Goal: Book appointment/travel/reservation

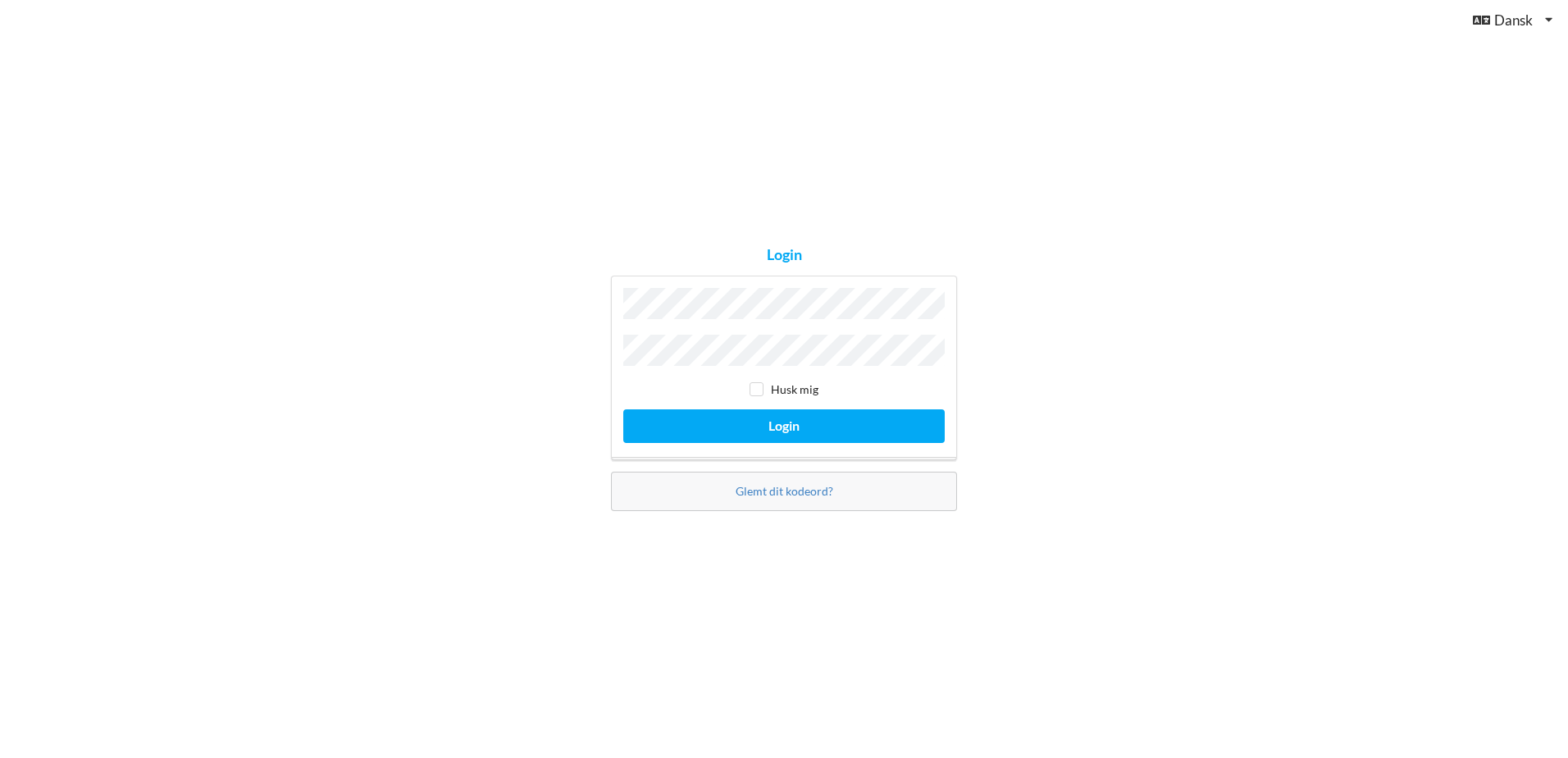
click at [623, 410] on button "Login" at bounding box center [784, 426] width 322 height 33
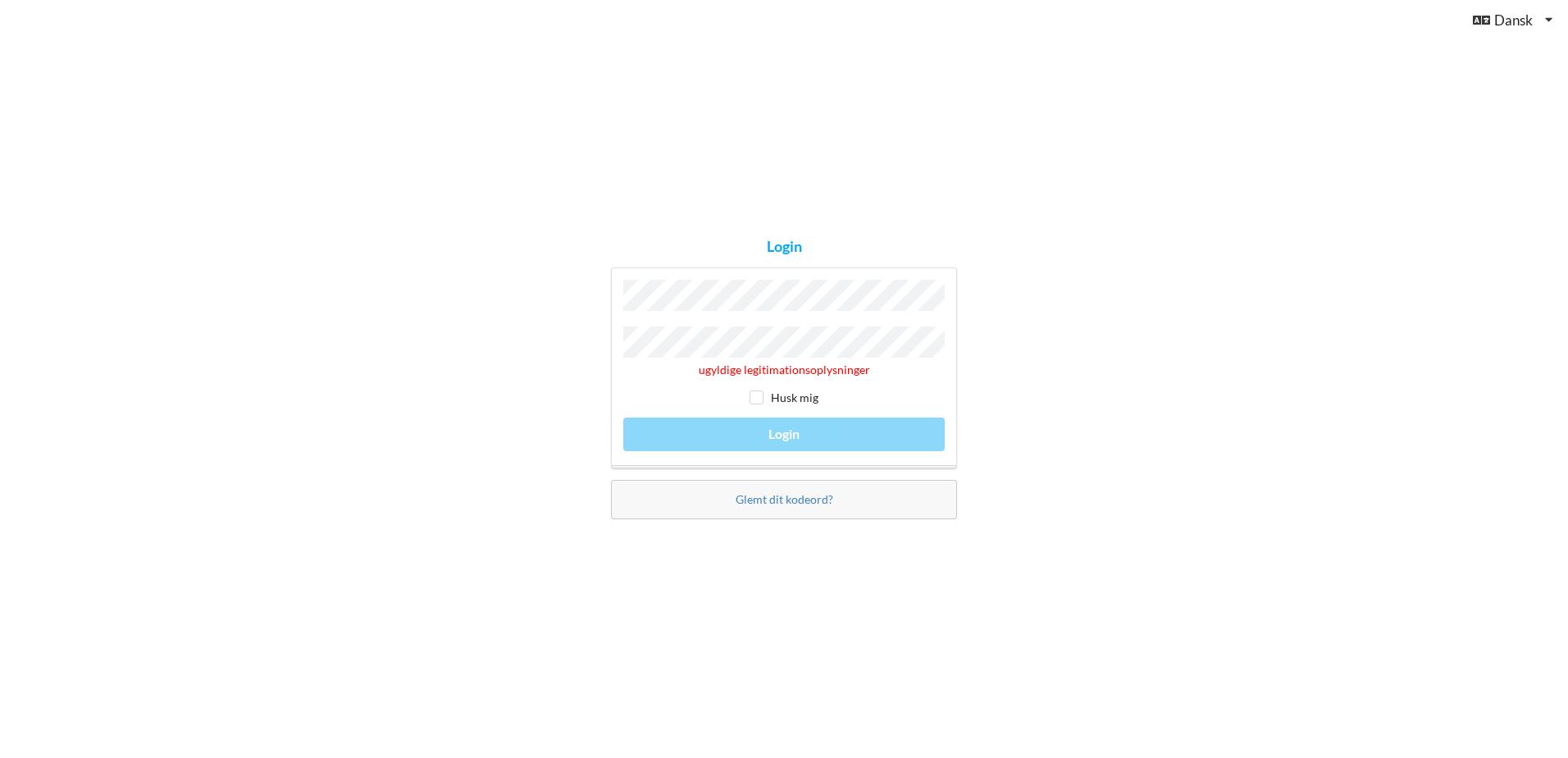
click at [528, 374] on div "Login ugyldige legitimationsoplysninger Husk mig Login Glemt dit kodeord?" at bounding box center [784, 379] width 1568 height 758
click at [782, 495] on link "Glemt dit kodeord?" at bounding box center [784, 499] width 97 height 14
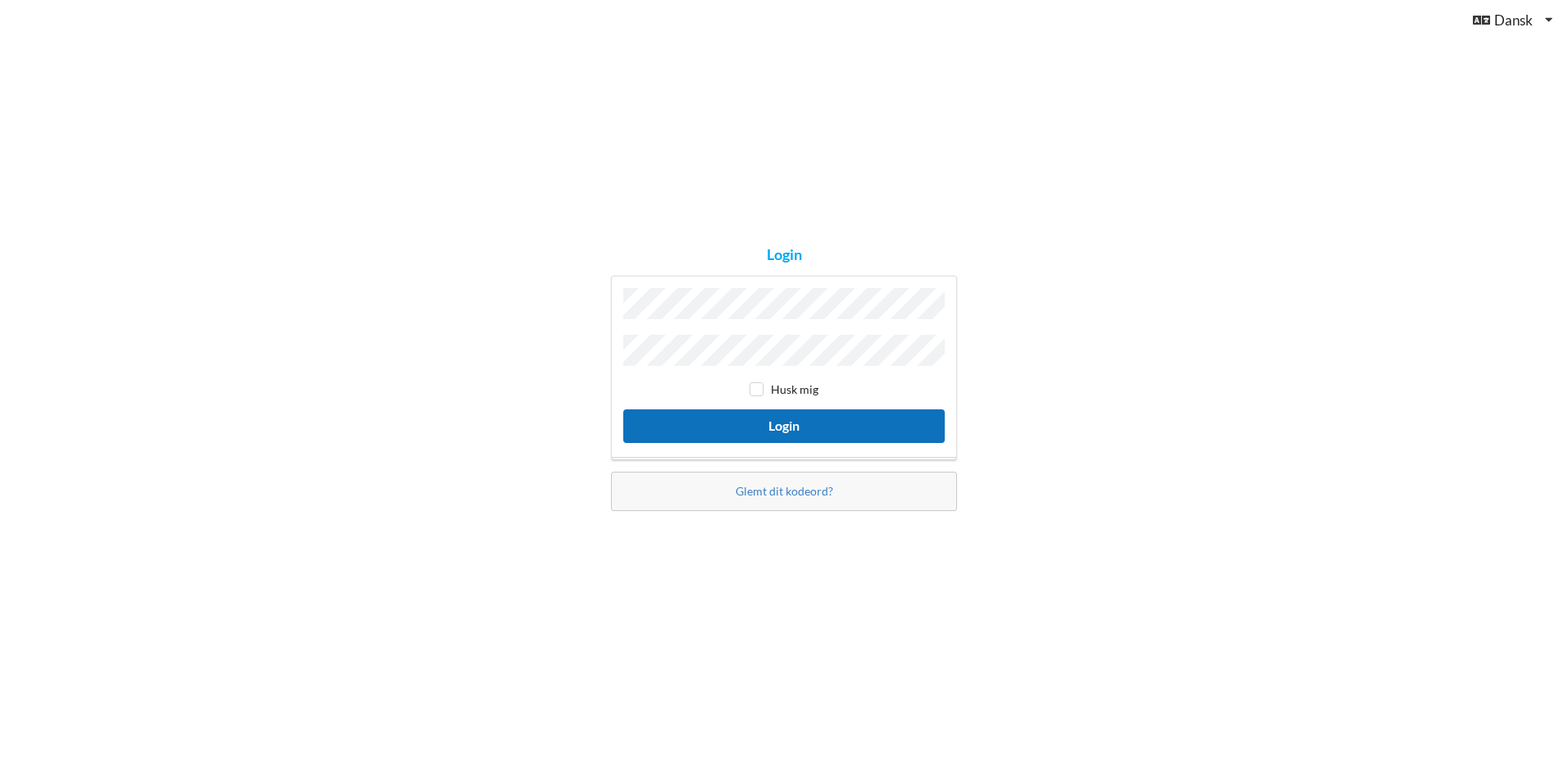
click at [839, 430] on button "Login" at bounding box center [784, 426] width 322 height 33
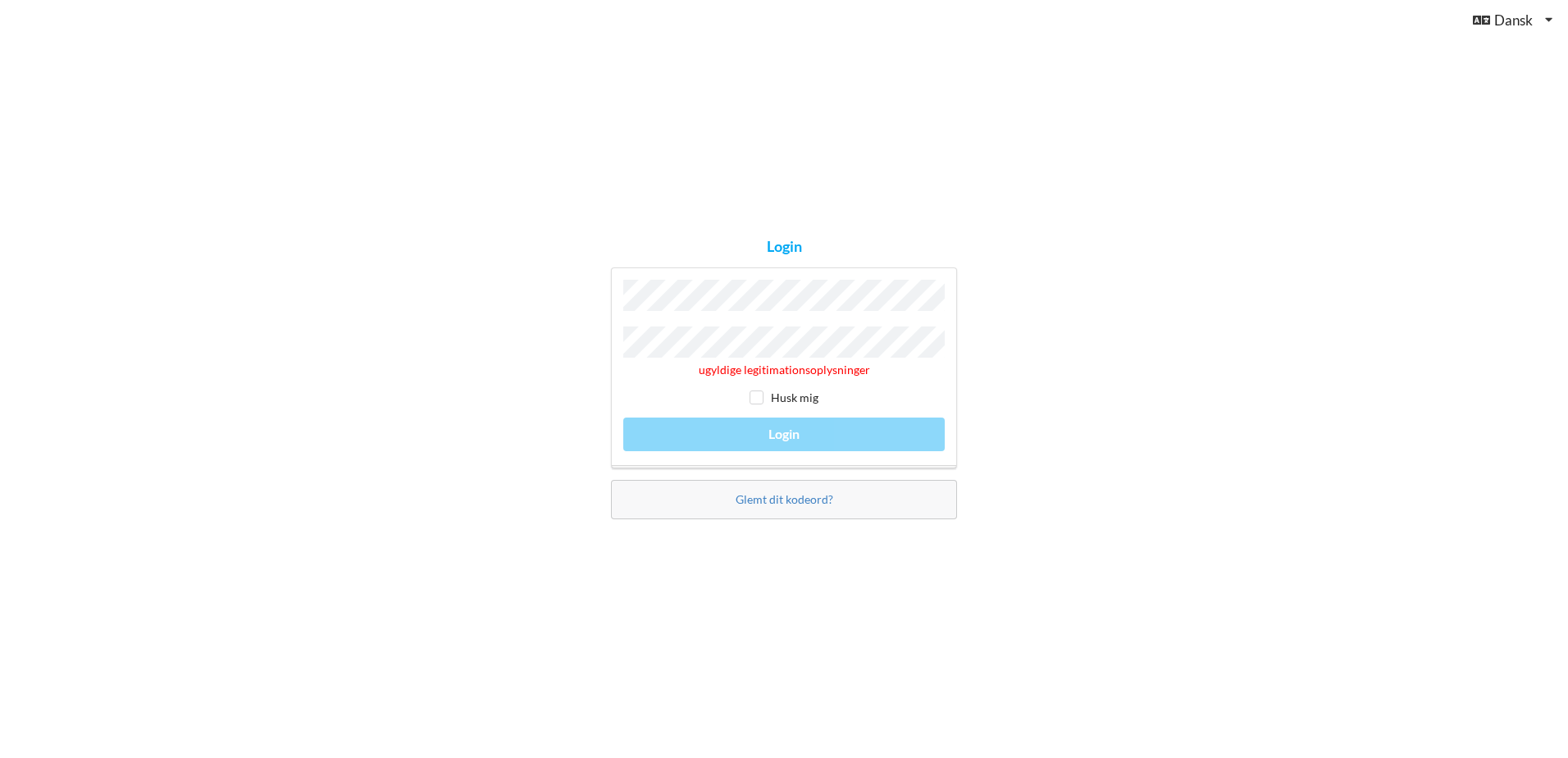
click at [466, 357] on div "Login ugyldige legitimationsoplysninger Husk mig Login Glemt dit kodeord?" at bounding box center [784, 379] width 1568 height 758
click at [874, 491] on div "Glemt dit kodeord?" at bounding box center [784, 500] width 346 height 39
click at [791, 495] on link "Glemt dit kodeord?" at bounding box center [784, 499] width 97 height 14
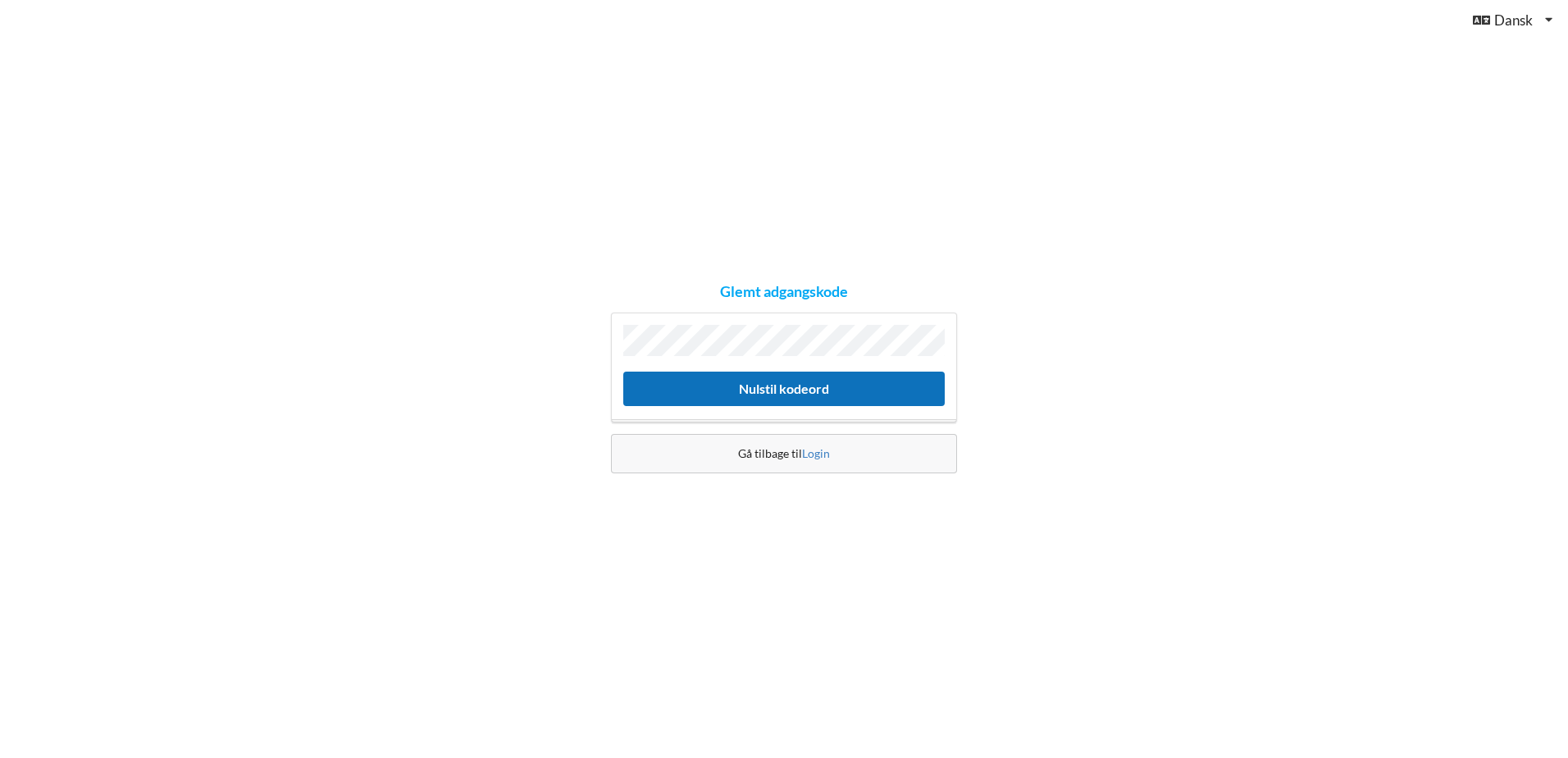
click at [789, 384] on button "Nulstil kodeord" at bounding box center [784, 389] width 322 height 33
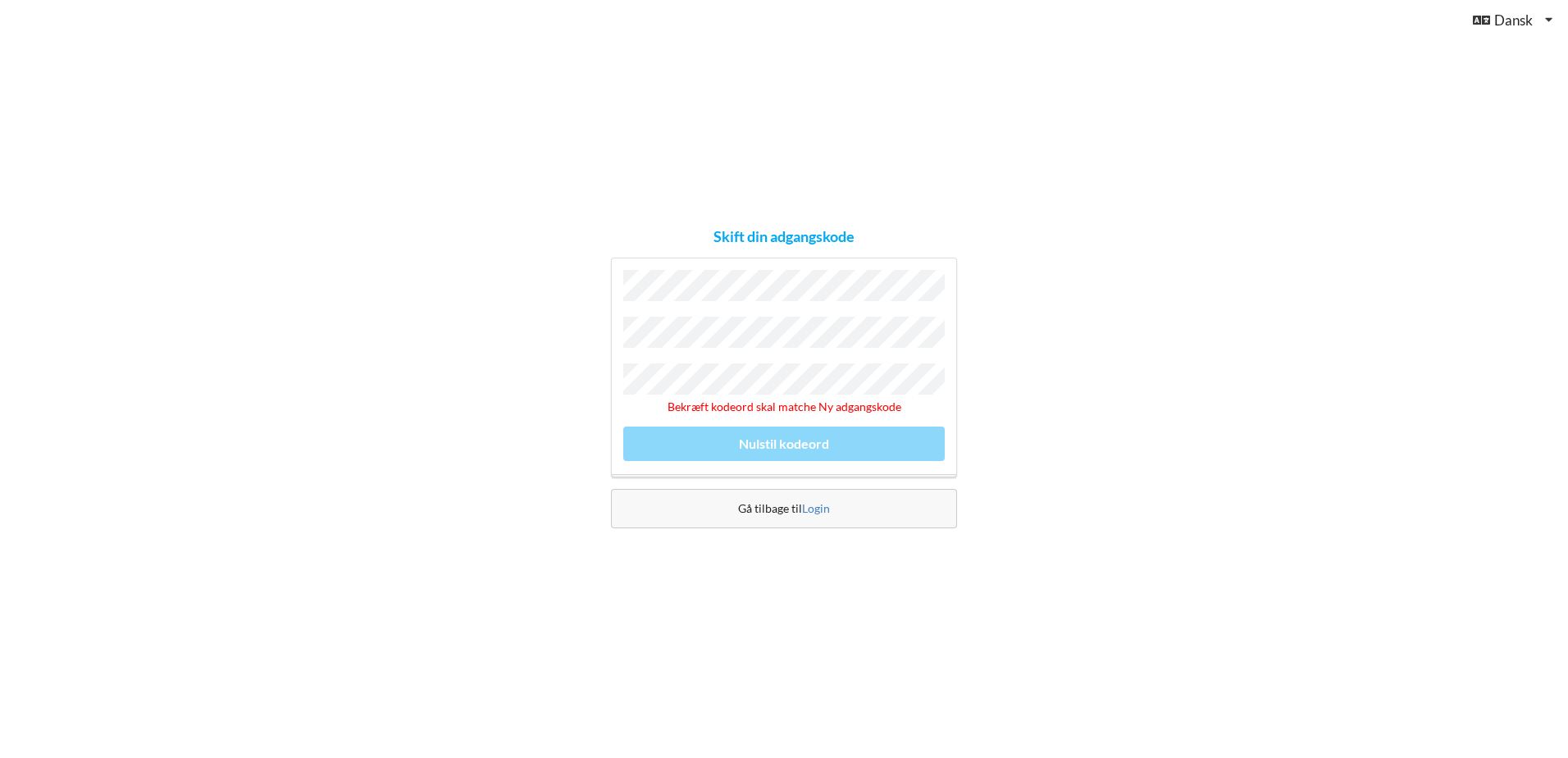
click at [623, 426] on button "Nulstil kodeord" at bounding box center [784, 443] width 322 height 33
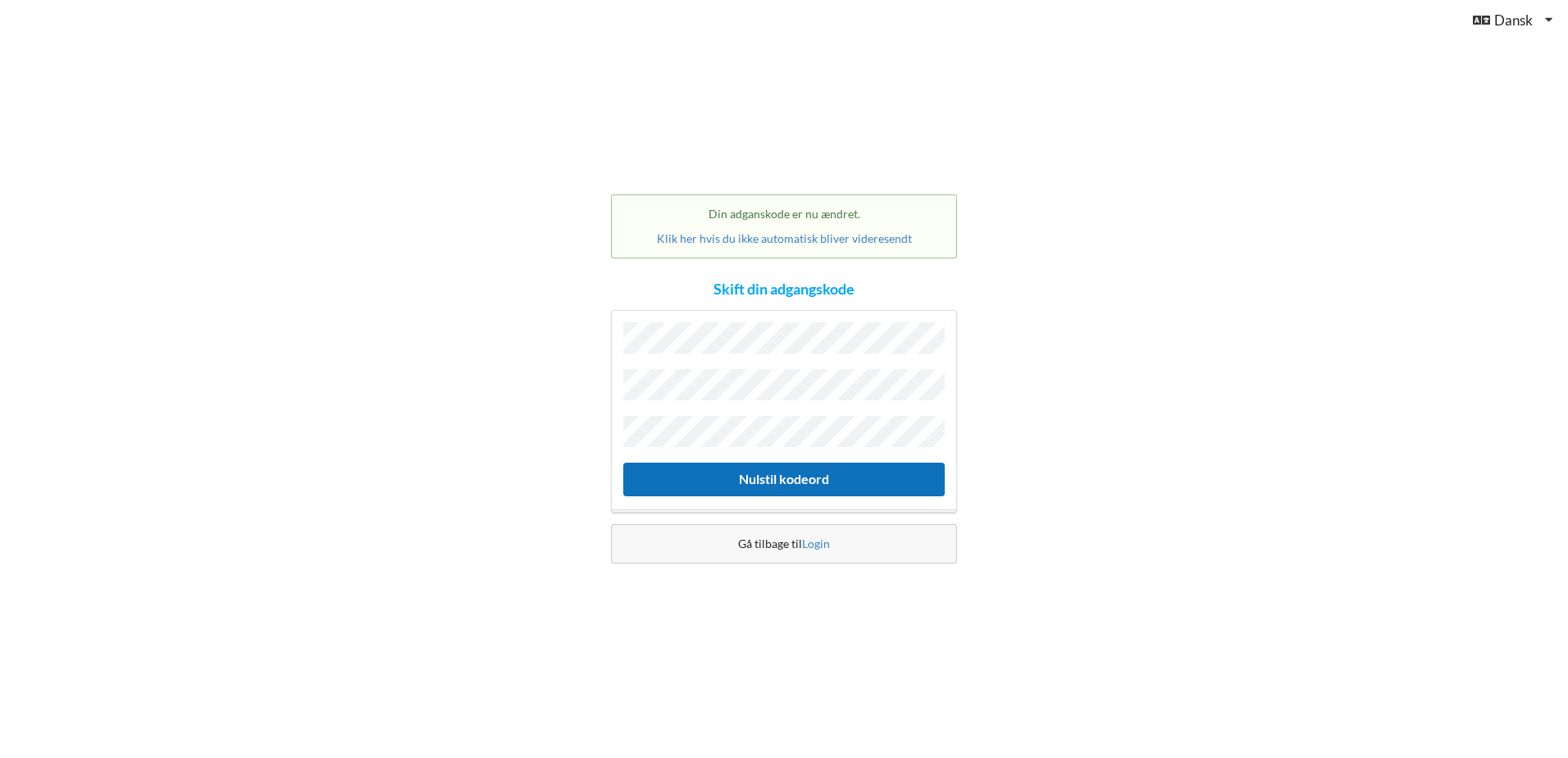
click at [840, 474] on button "Nulstil kodeord" at bounding box center [784, 479] width 322 height 33
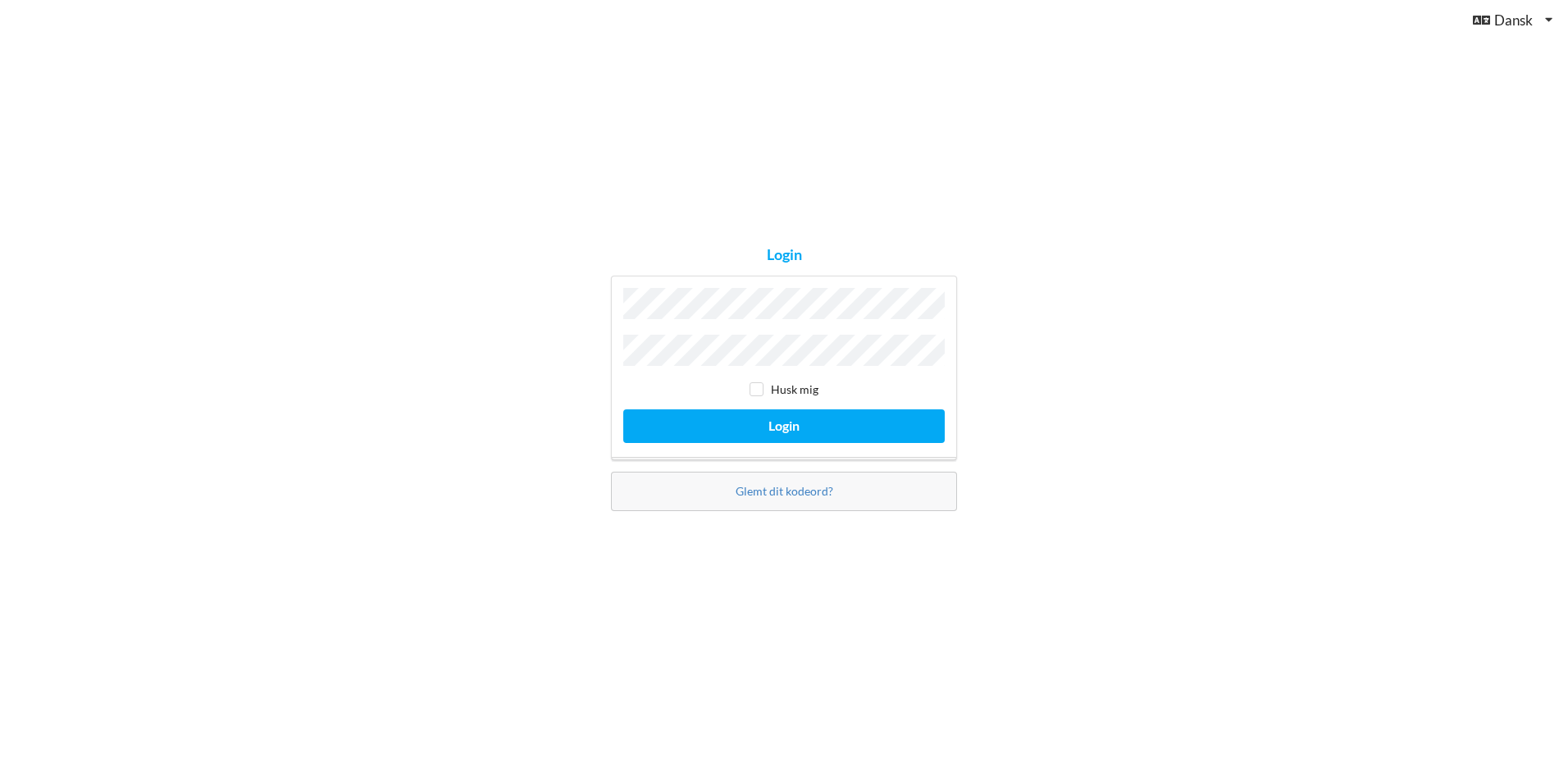
click at [623, 410] on button "Login" at bounding box center [784, 426] width 322 height 33
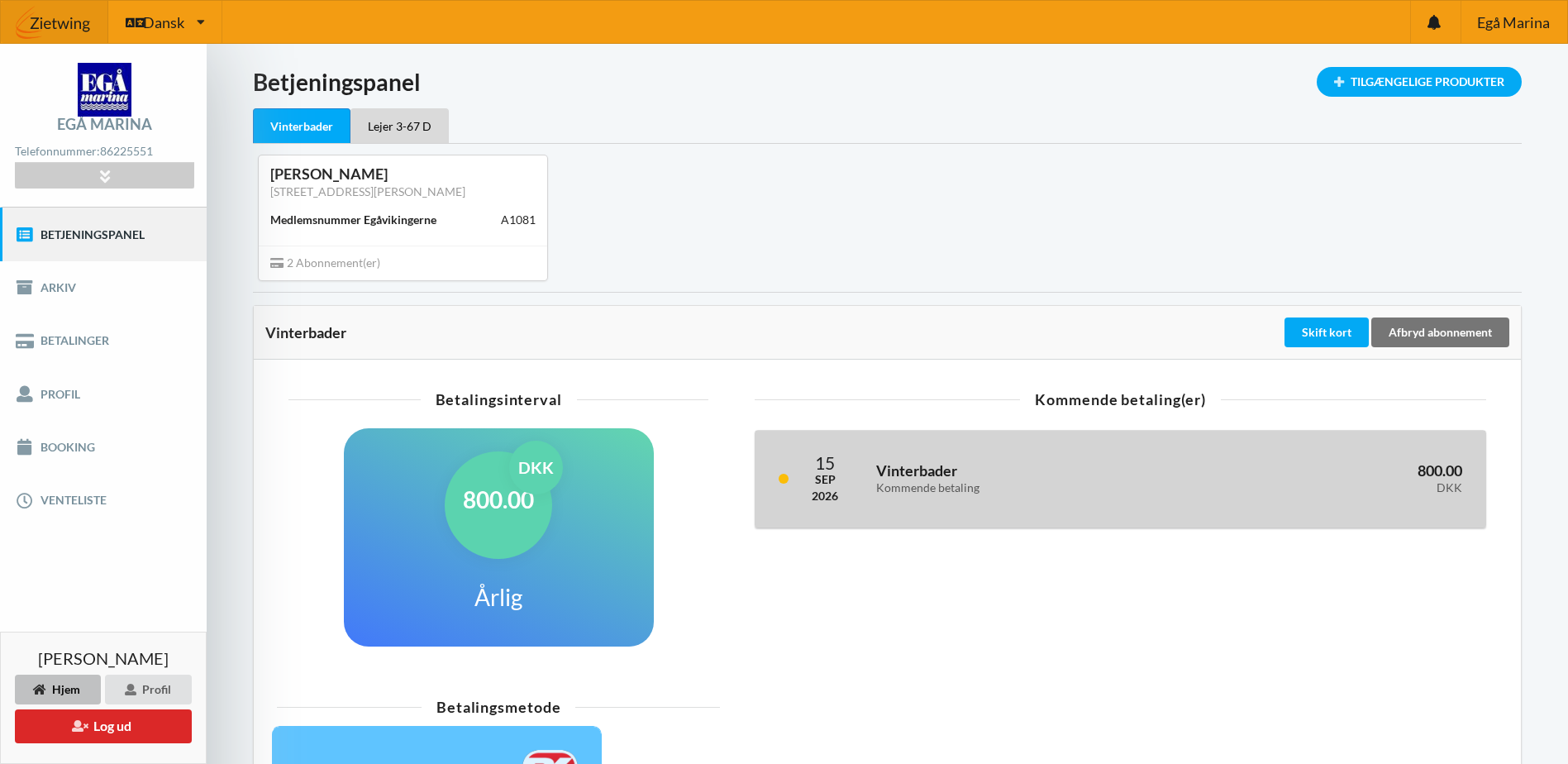
click at [883, 487] on div "Kommende betaling" at bounding box center [1030, 488] width 310 height 14
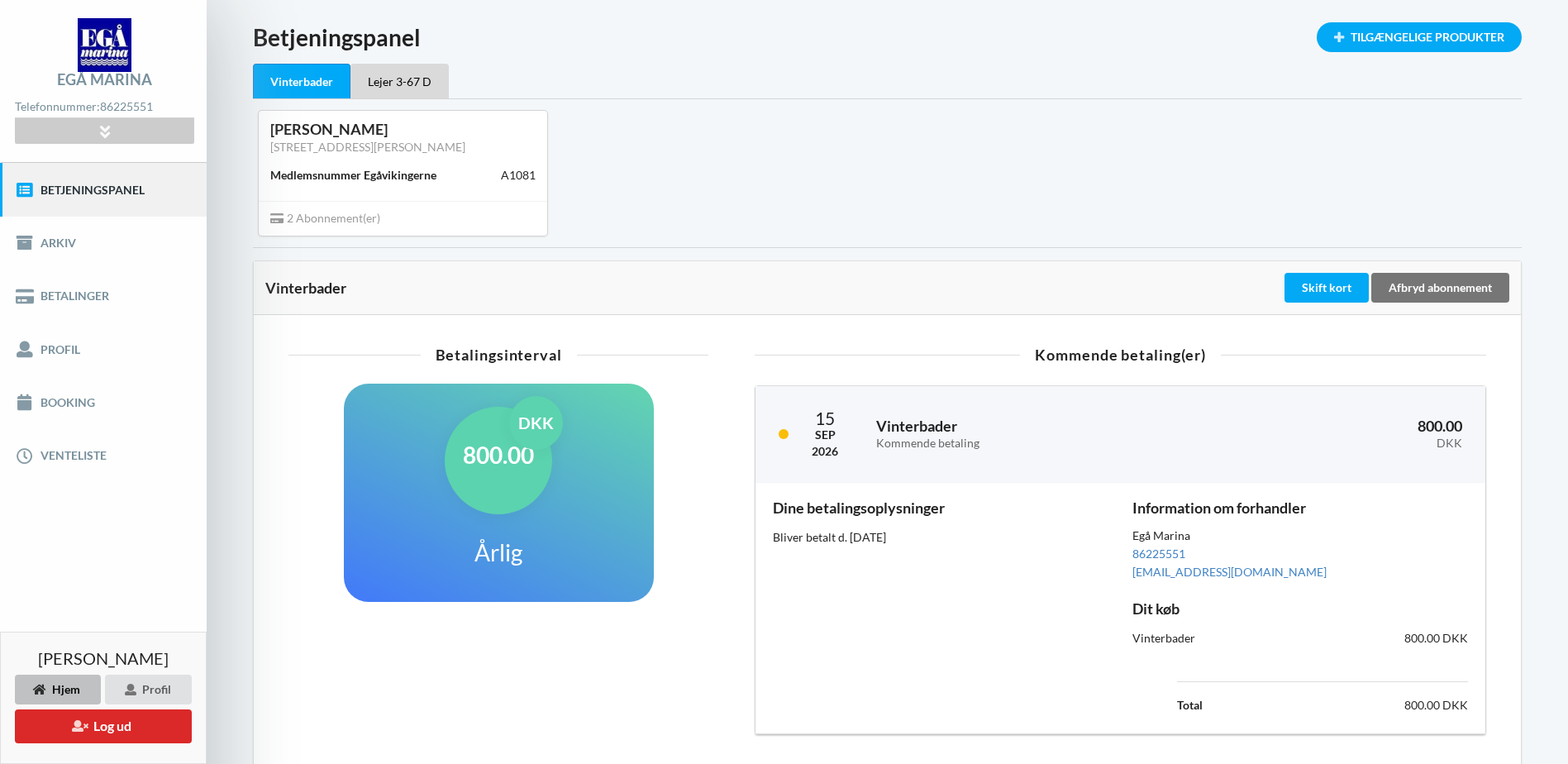
scroll to position [42, 0]
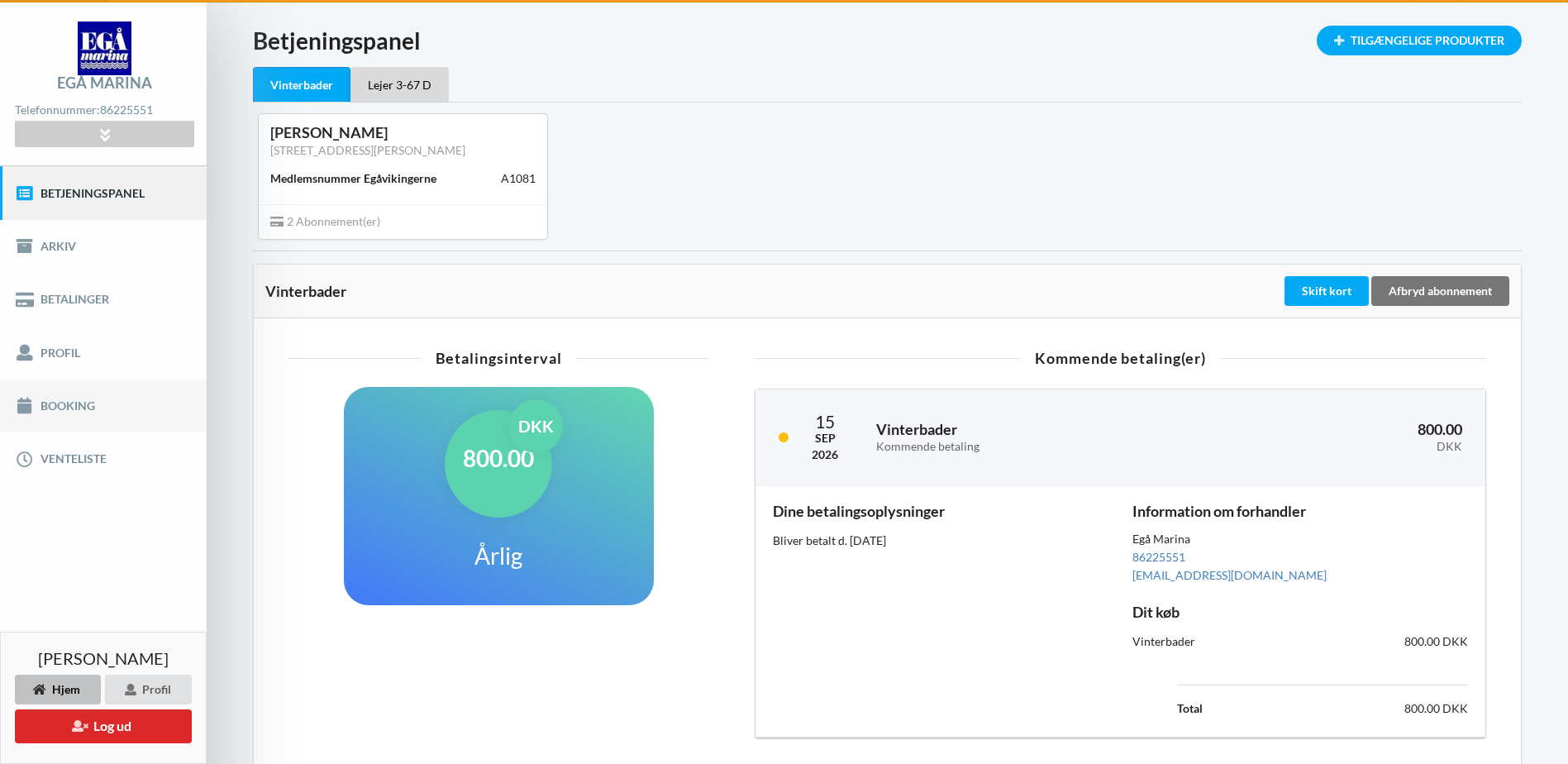
click at [71, 411] on link "Booking" at bounding box center [103, 406] width 206 height 53
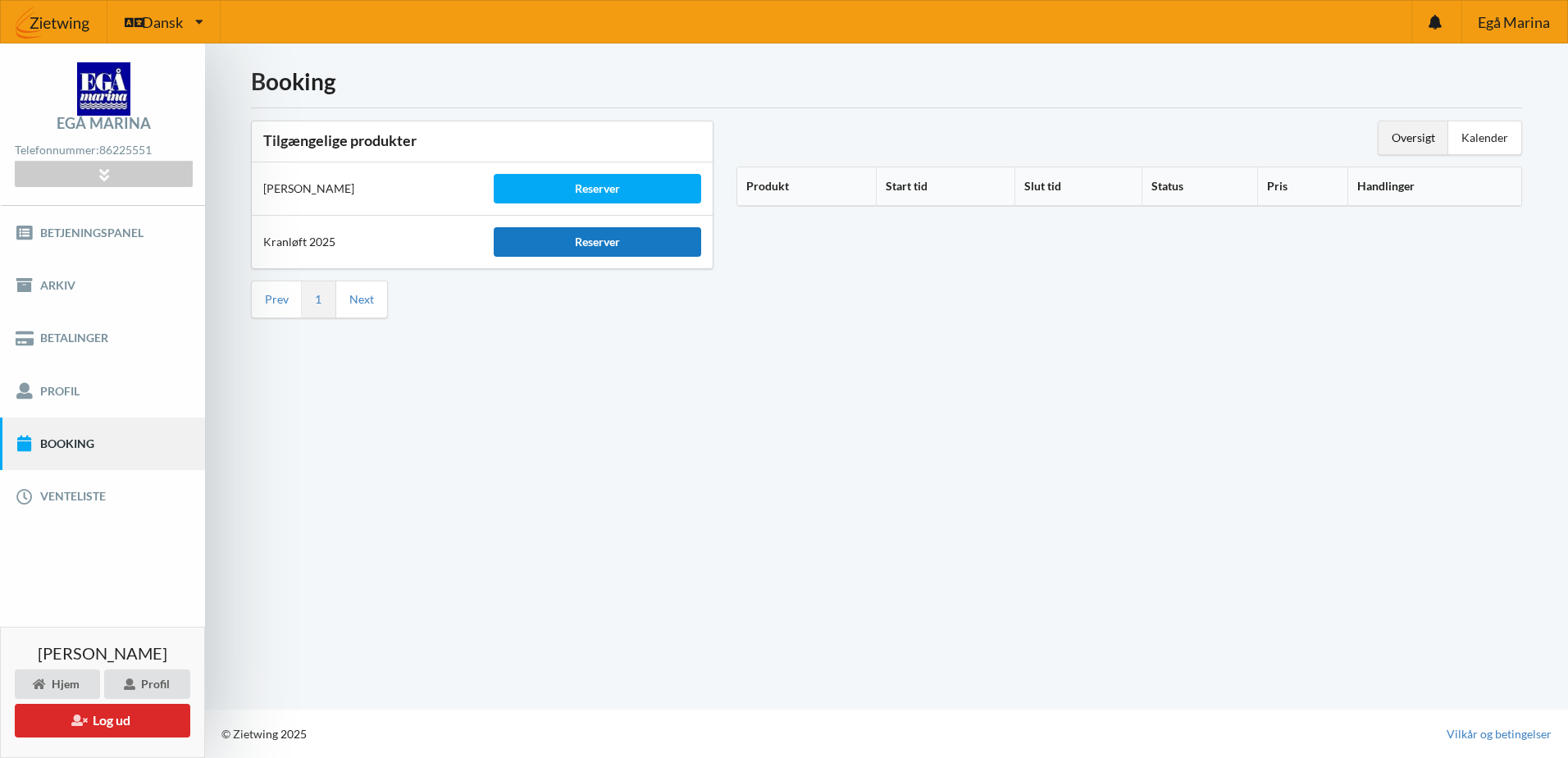
click at [652, 249] on div "Reserver" at bounding box center [597, 242] width 208 height 30
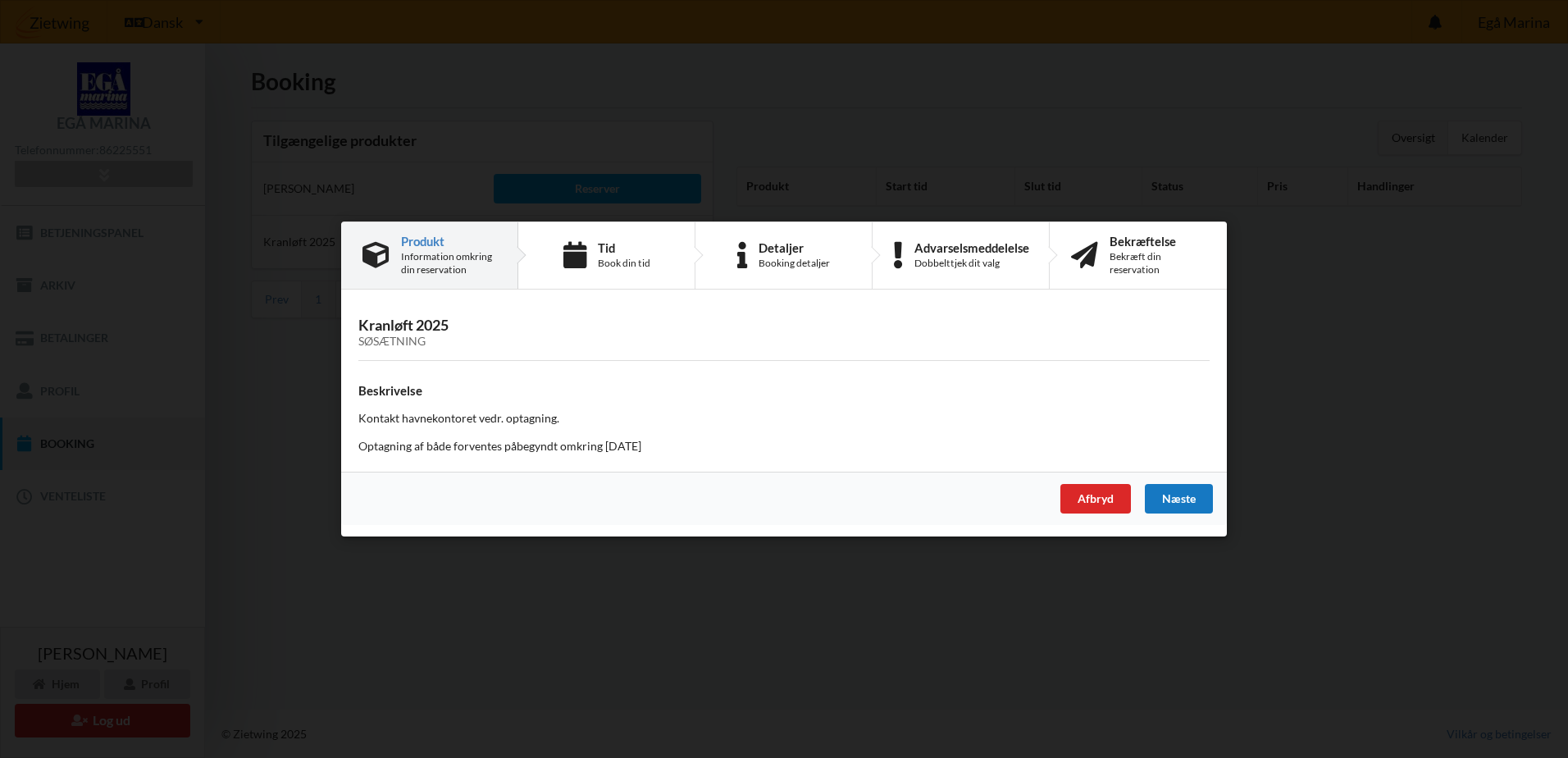
click at [1176, 498] on div "Næste" at bounding box center [1178, 499] width 68 height 30
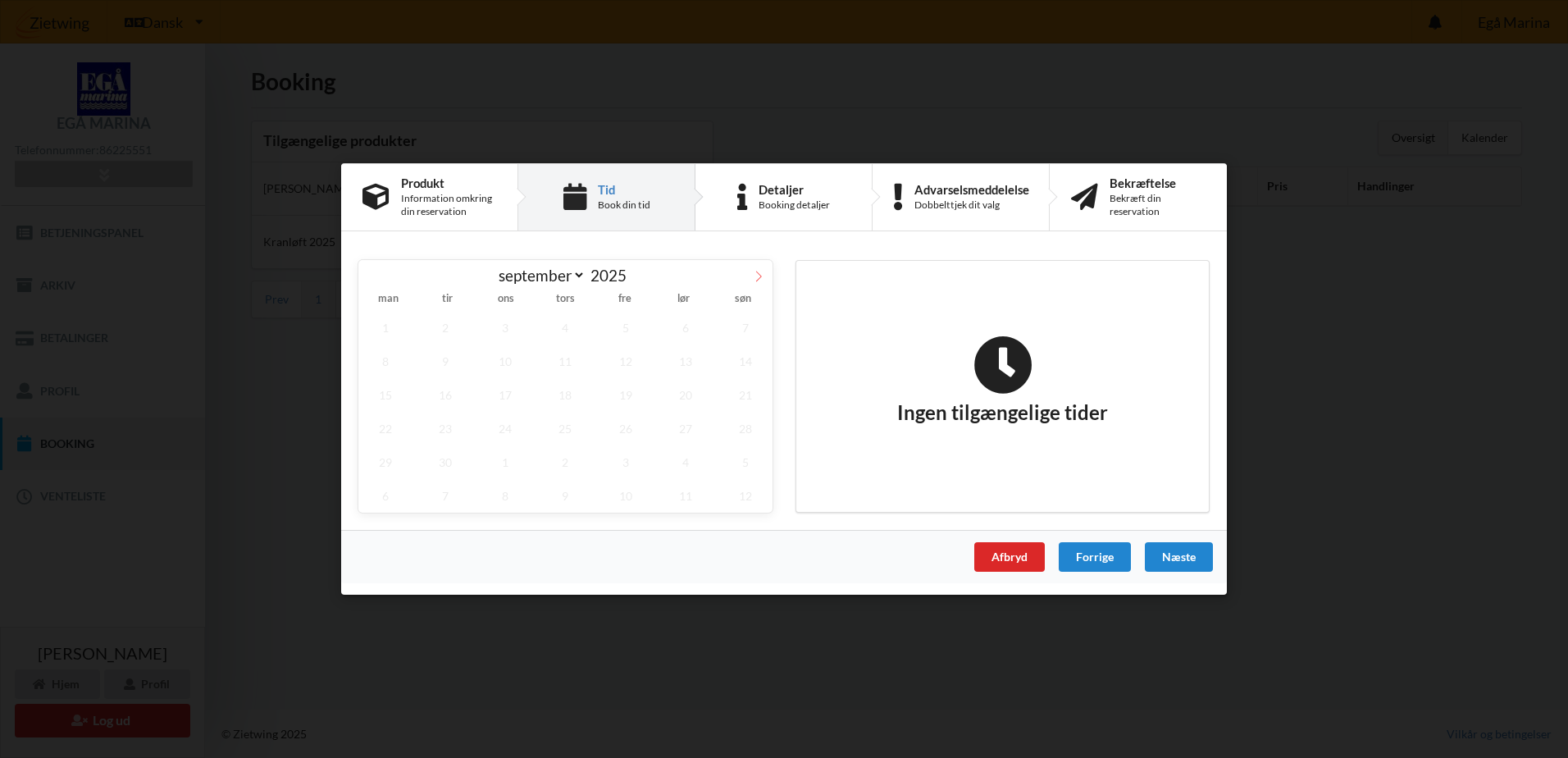
click at [758, 275] on icon at bounding box center [759, 277] width 12 height 12
click at [378, 436] on span "20" at bounding box center [385, 428] width 54 height 33
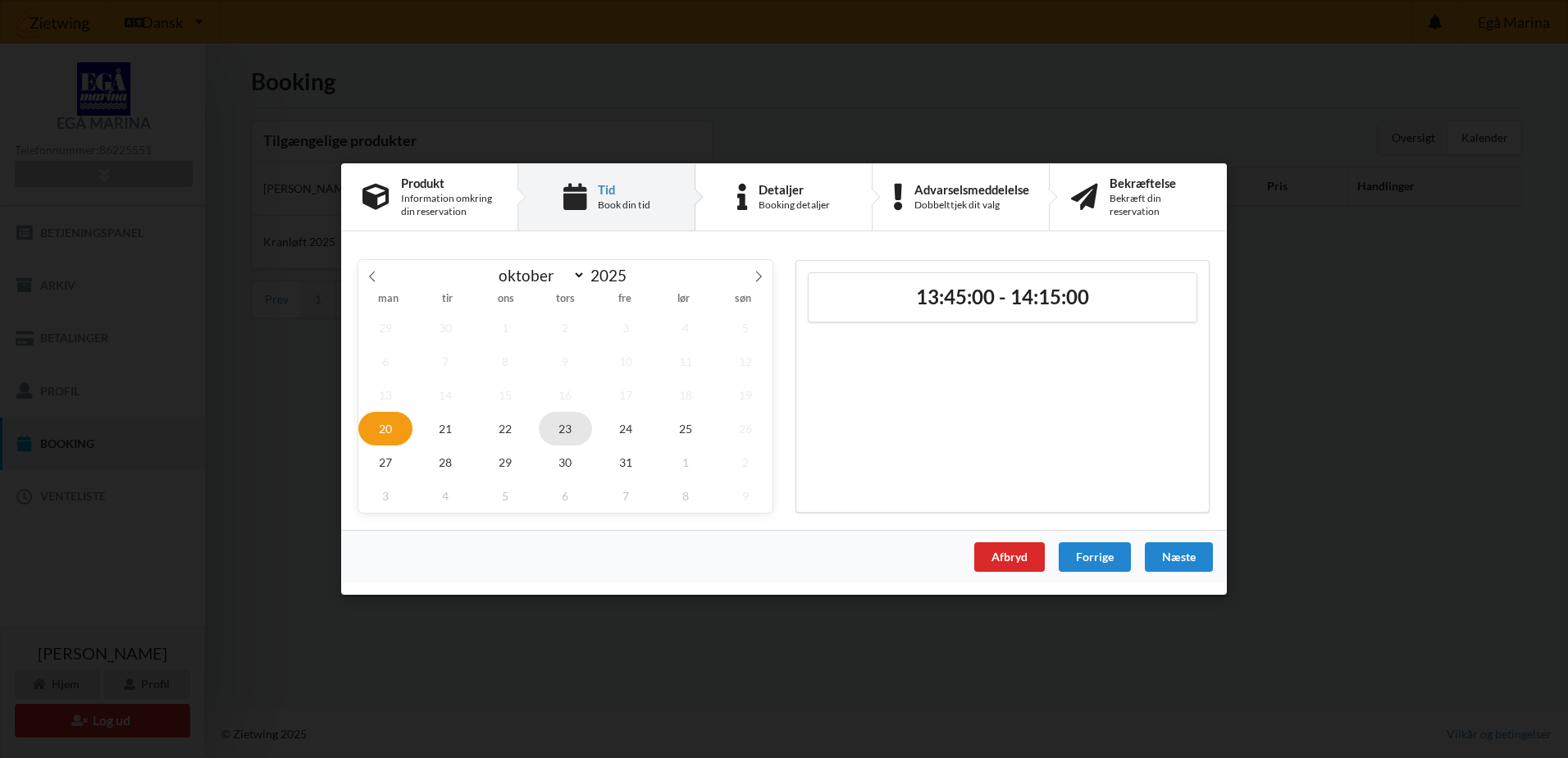
click at [554, 436] on span "23" at bounding box center [566, 428] width 54 height 33
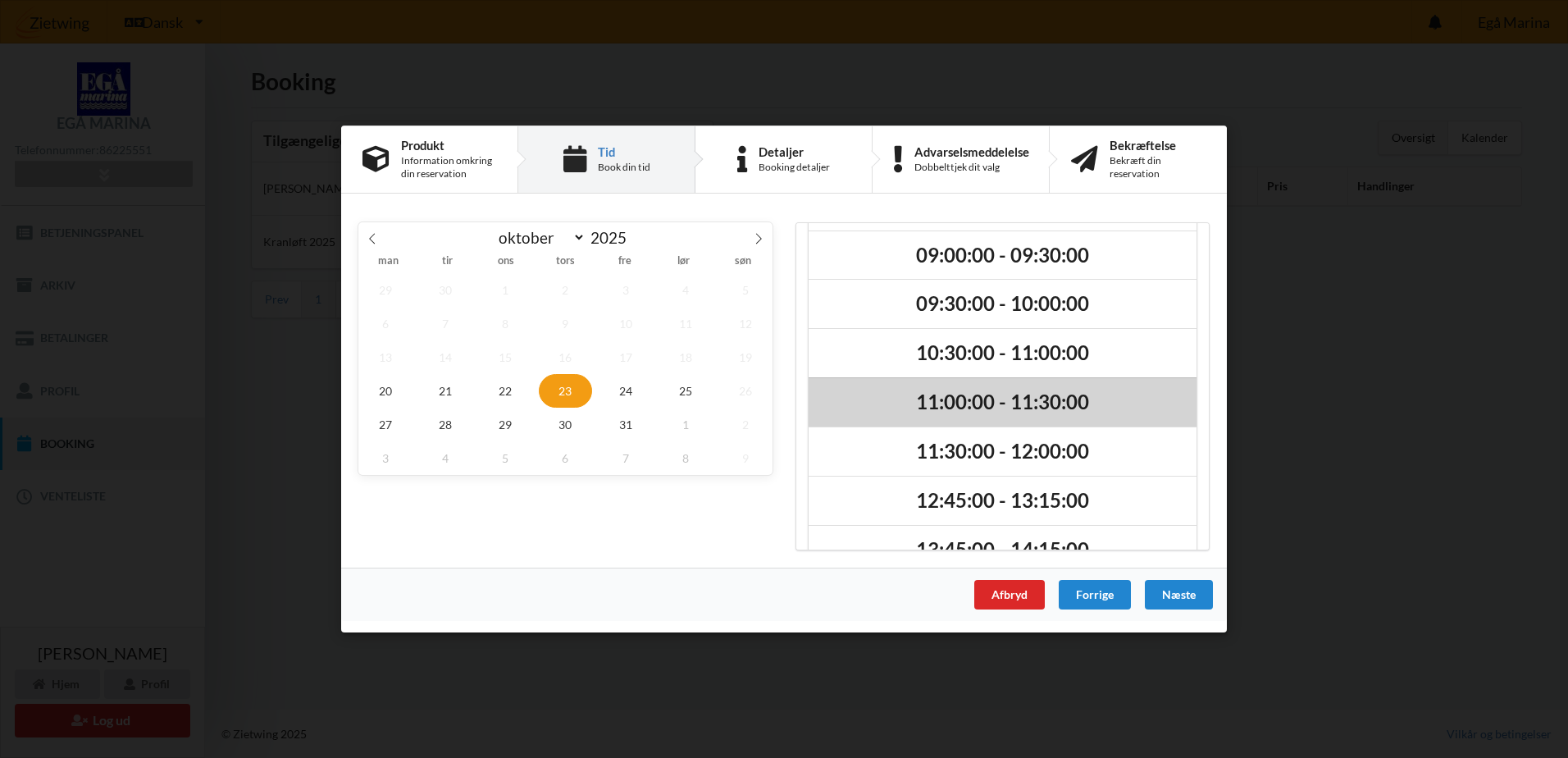
scroll to position [188, 0]
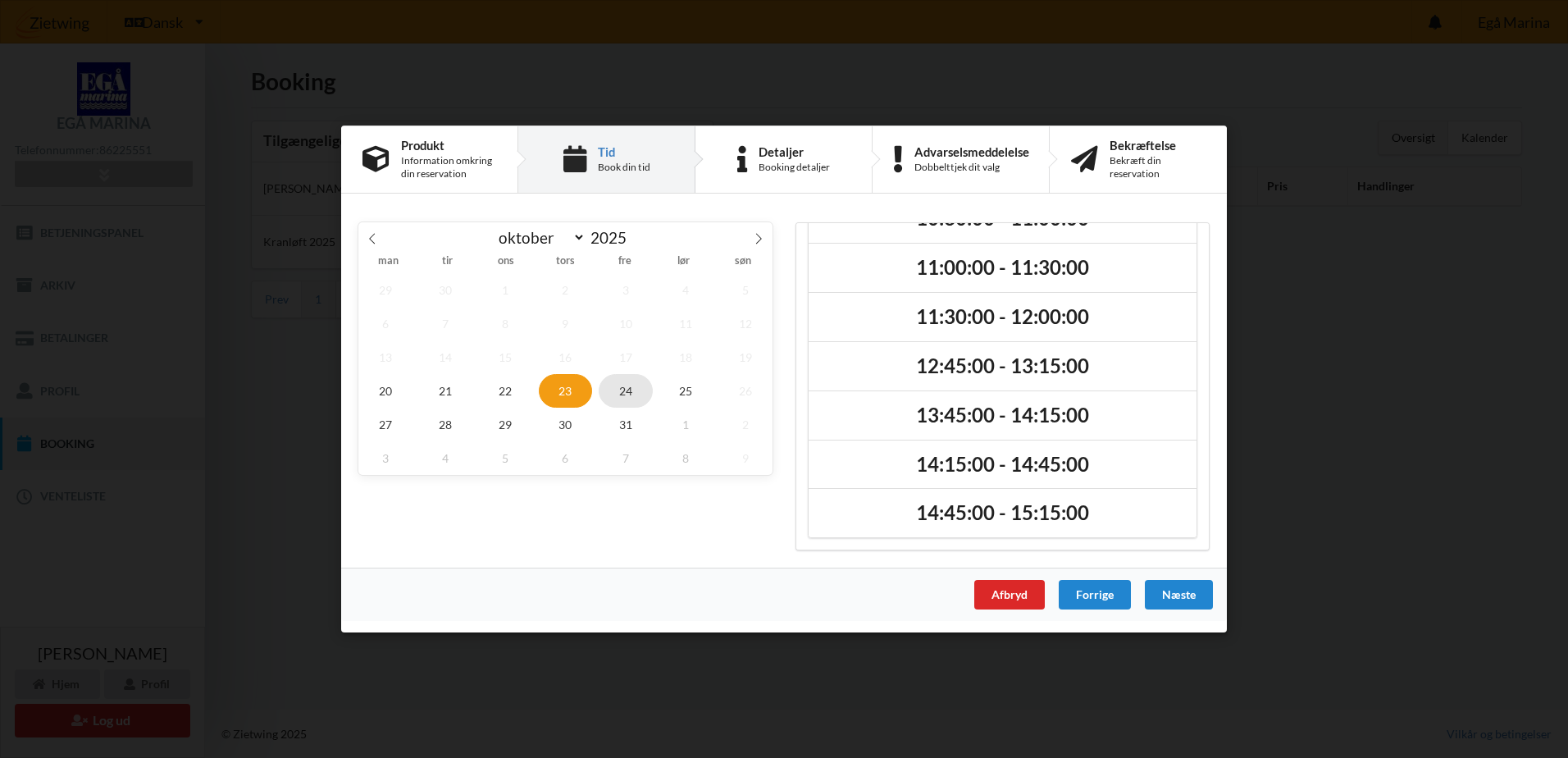
click at [618, 390] on span "24" at bounding box center [625, 391] width 54 height 33
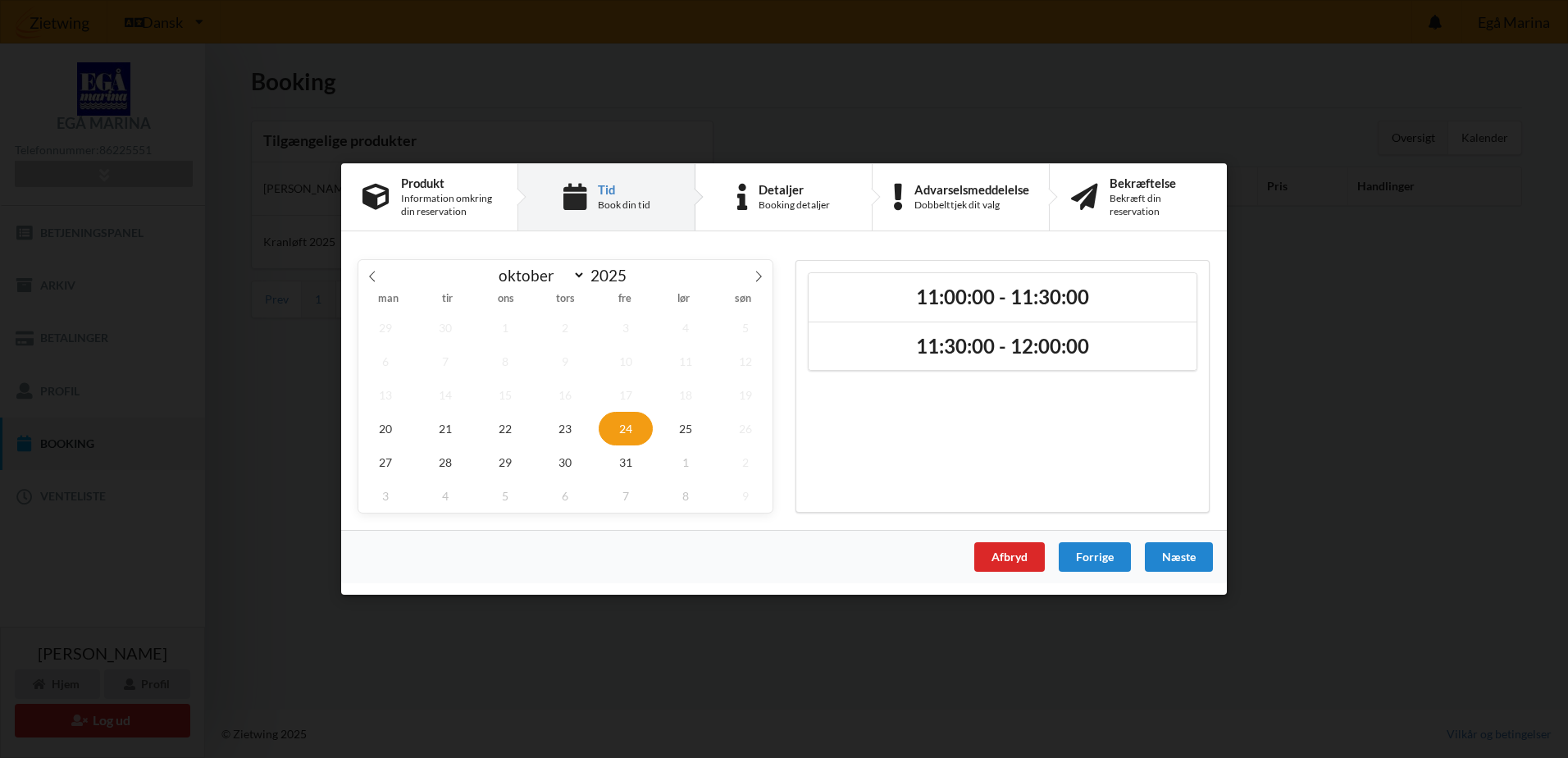
scroll to position [0, 0]
click at [582, 428] on span "23" at bounding box center [566, 428] width 54 height 33
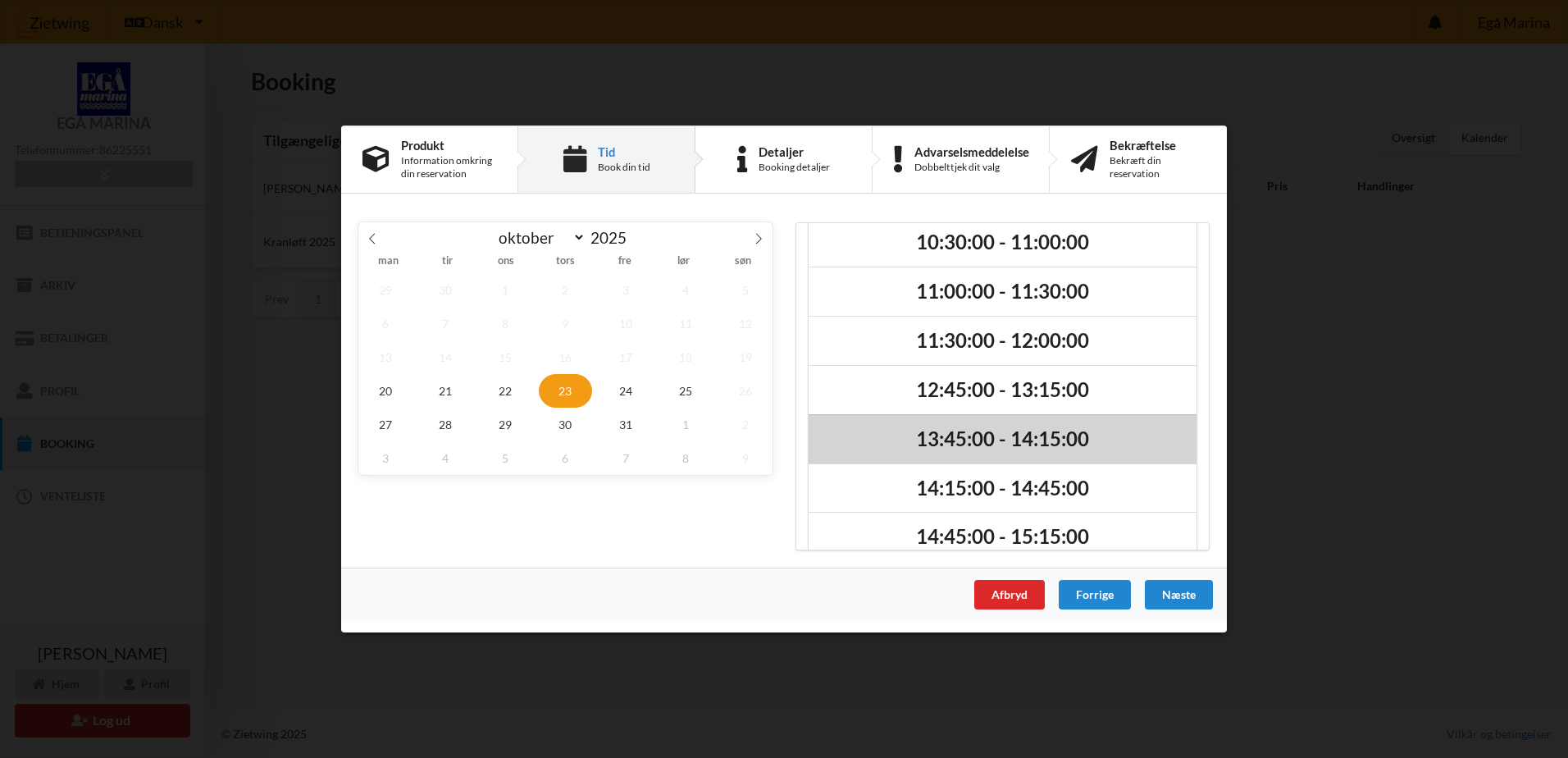
scroll to position [188, 0]
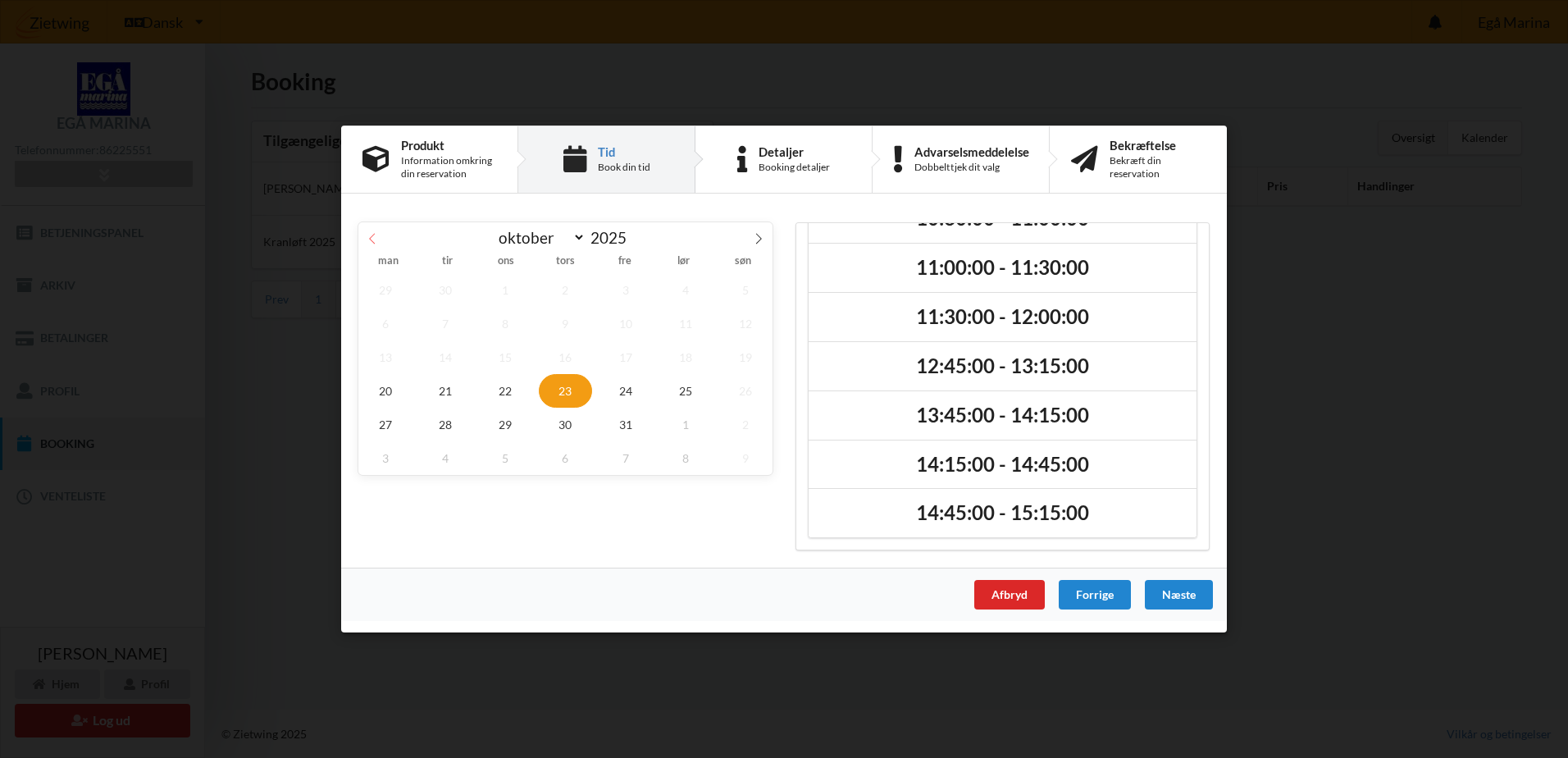
click at [370, 242] on icon at bounding box center [373, 239] width 12 height 12
click at [759, 234] on icon at bounding box center [759, 239] width 12 height 12
click at [765, 234] on span at bounding box center [759, 236] width 28 height 28
click at [373, 239] on icon at bounding box center [373, 239] width 12 height 12
click at [761, 239] on icon at bounding box center [759, 238] width 6 height 11
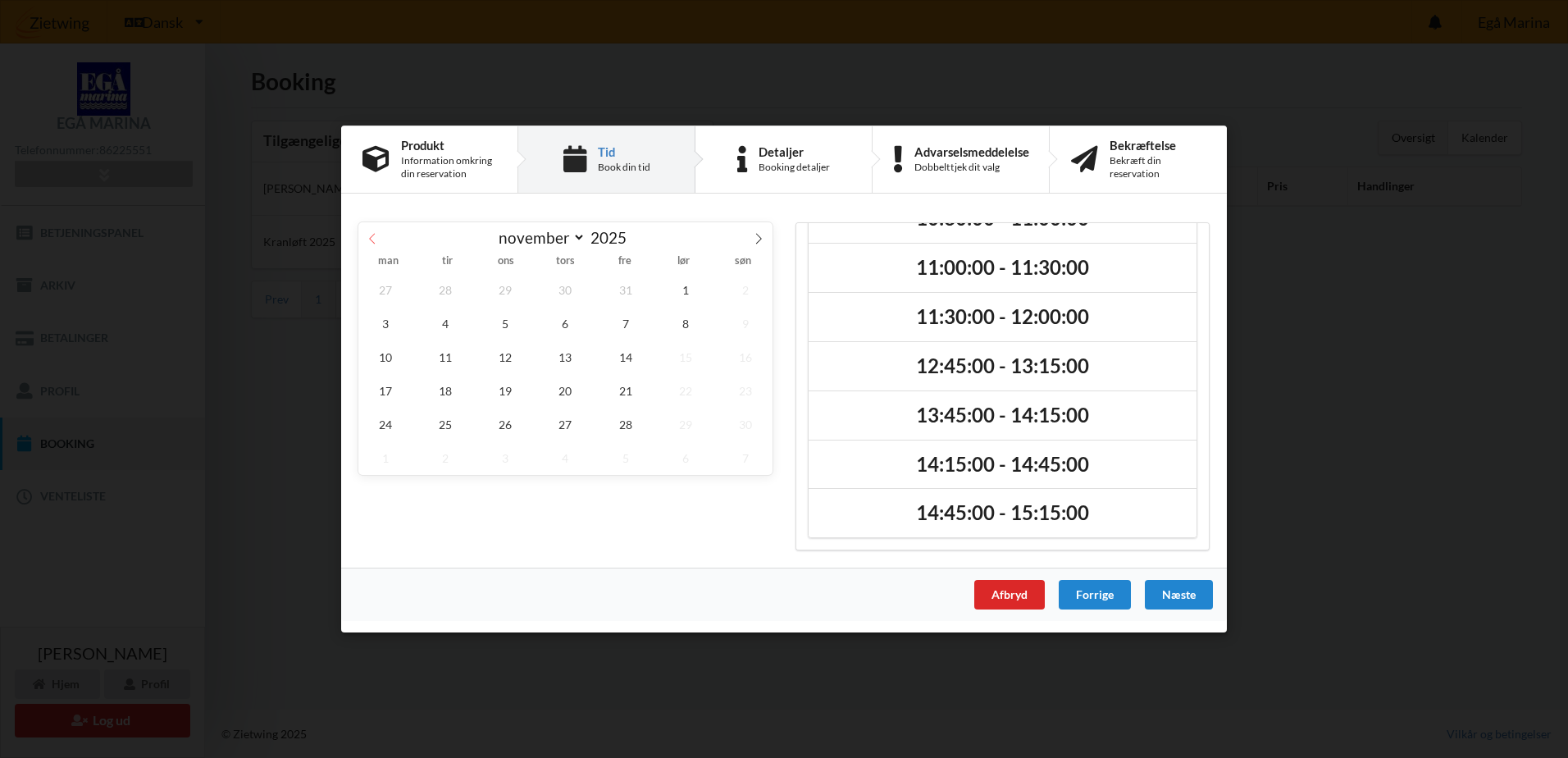
click at [366, 237] on span at bounding box center [372, 236] width 28 height 28
select select "9"
click at [453, 392] on span "21" at bounding box center [445, 391] width 54 height 33
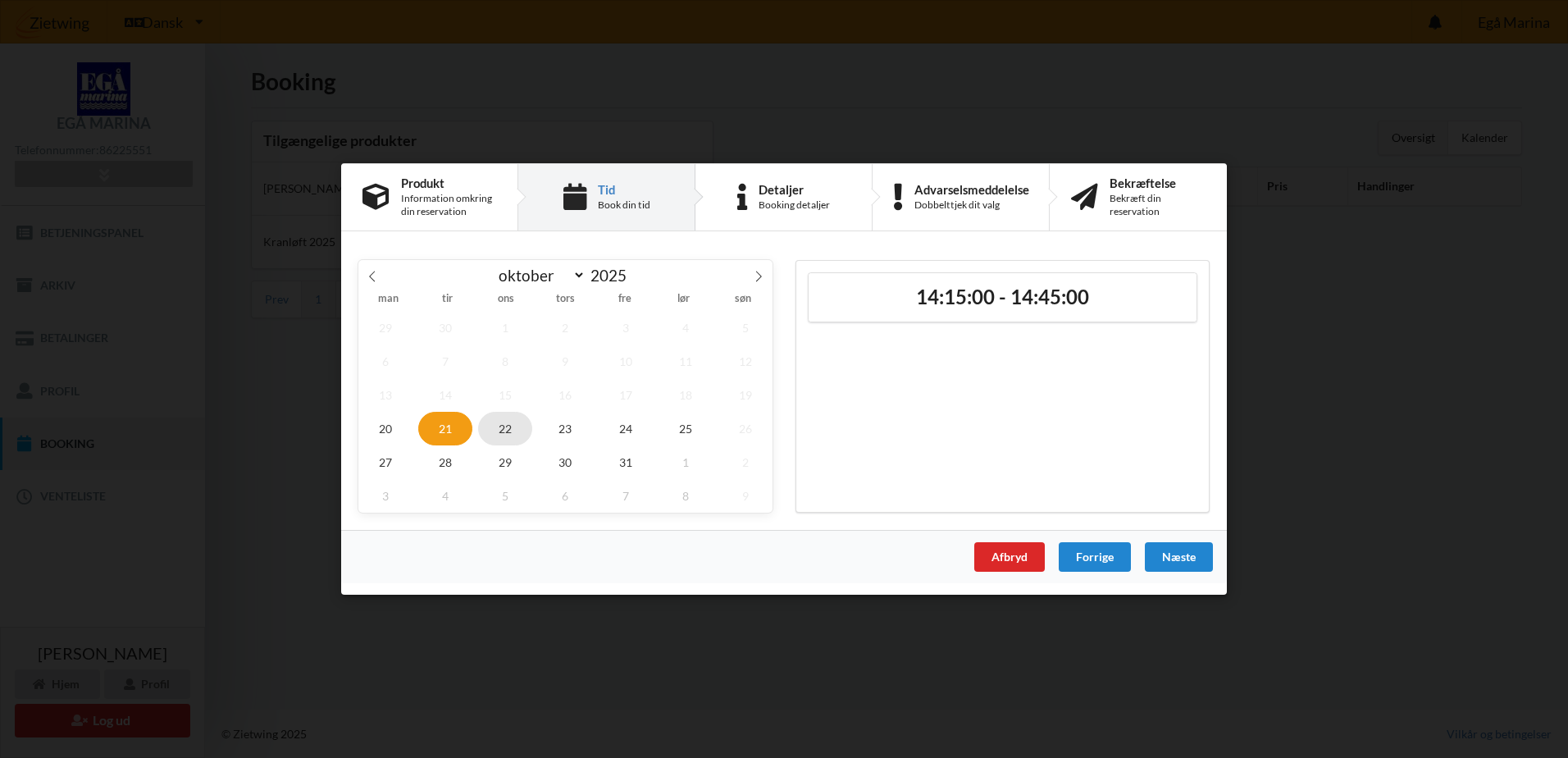
click at [502, 429] on span "22" at bounding box center [505, 428] width 54 height 33
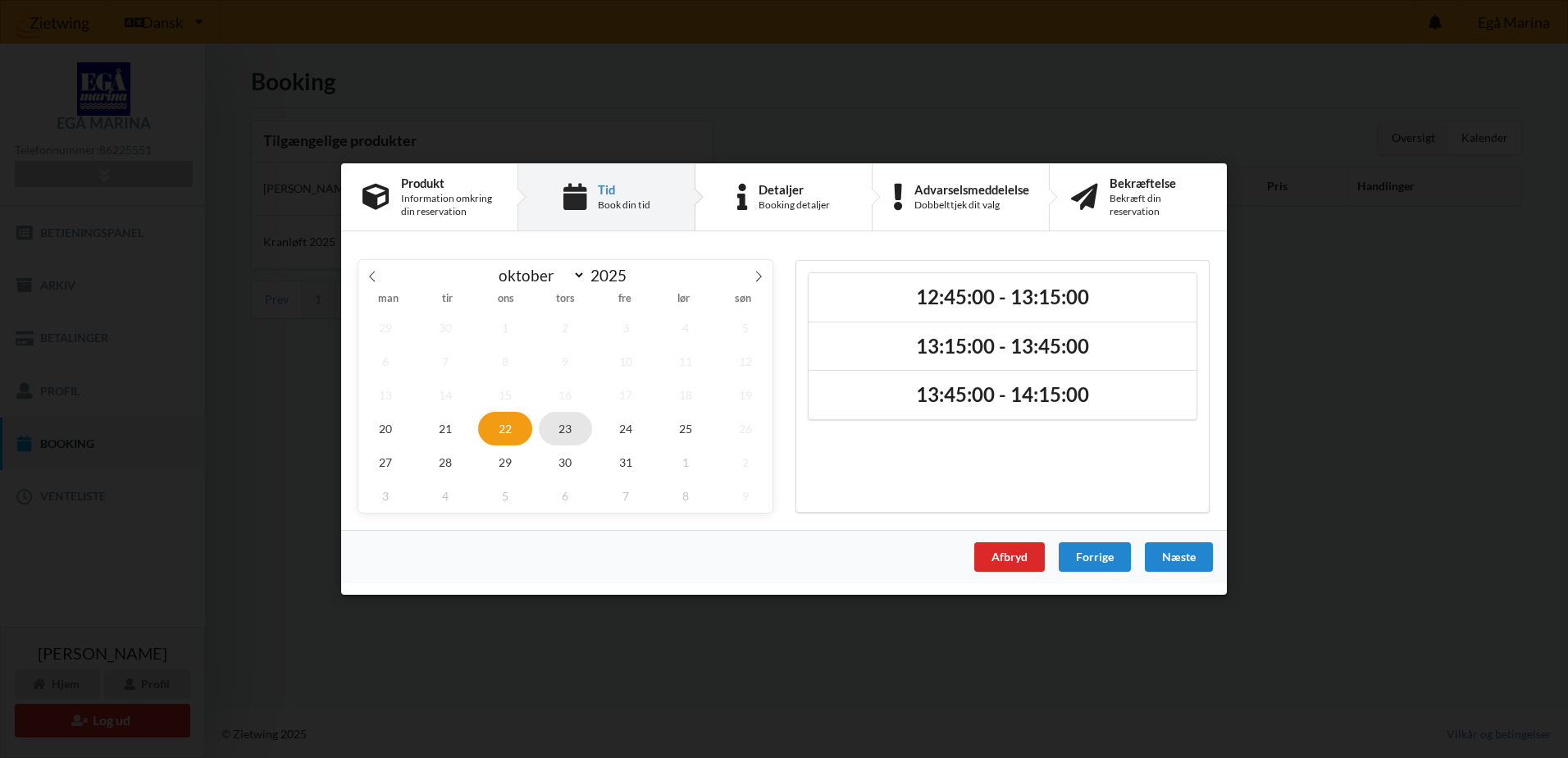
click at [585, 429] on span "23" at bounding box center [566, 428] width 54 height 33
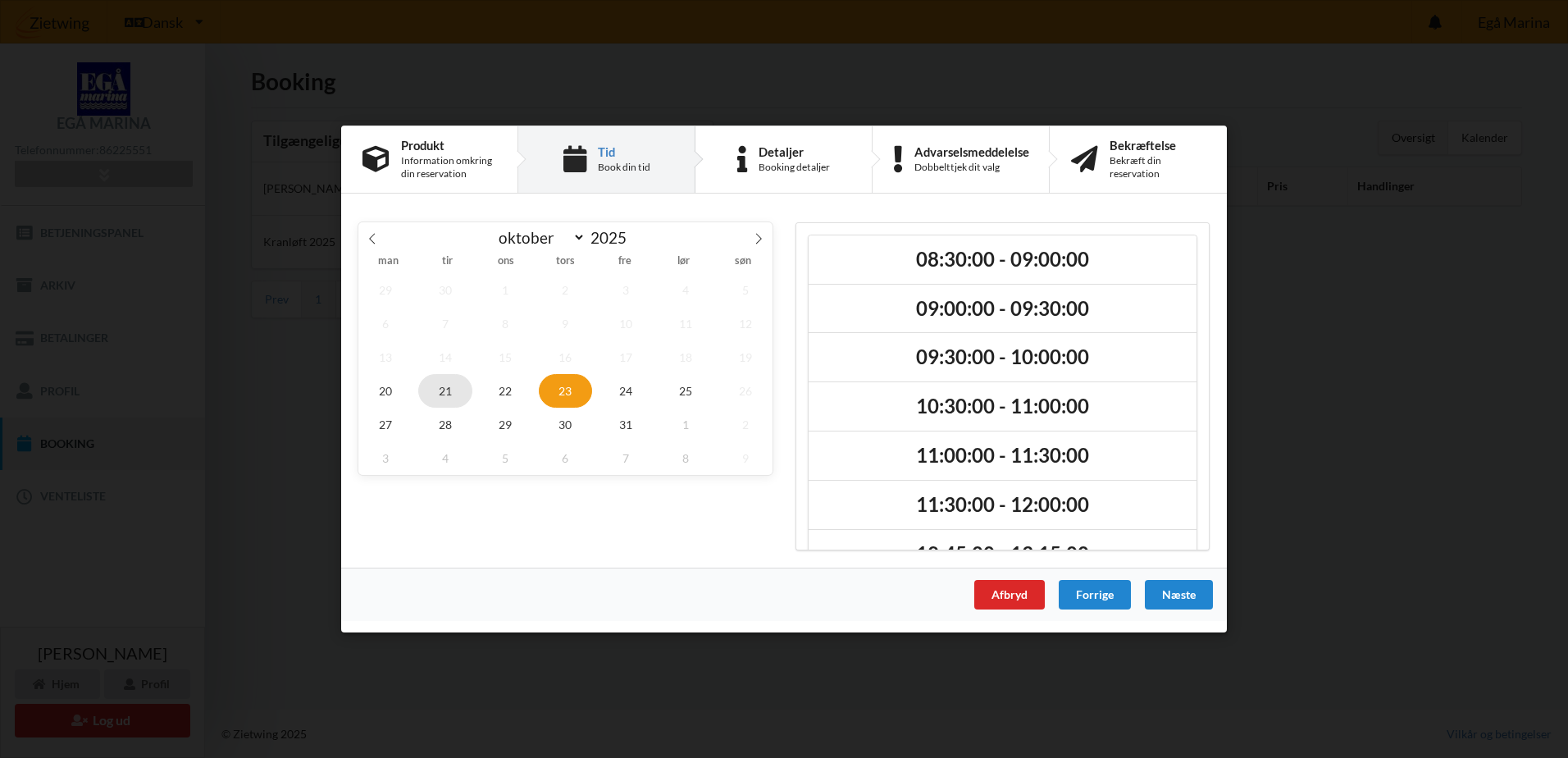
click at [451, 395] on span "21" at bounding box center [445, 391] width 54 height 33
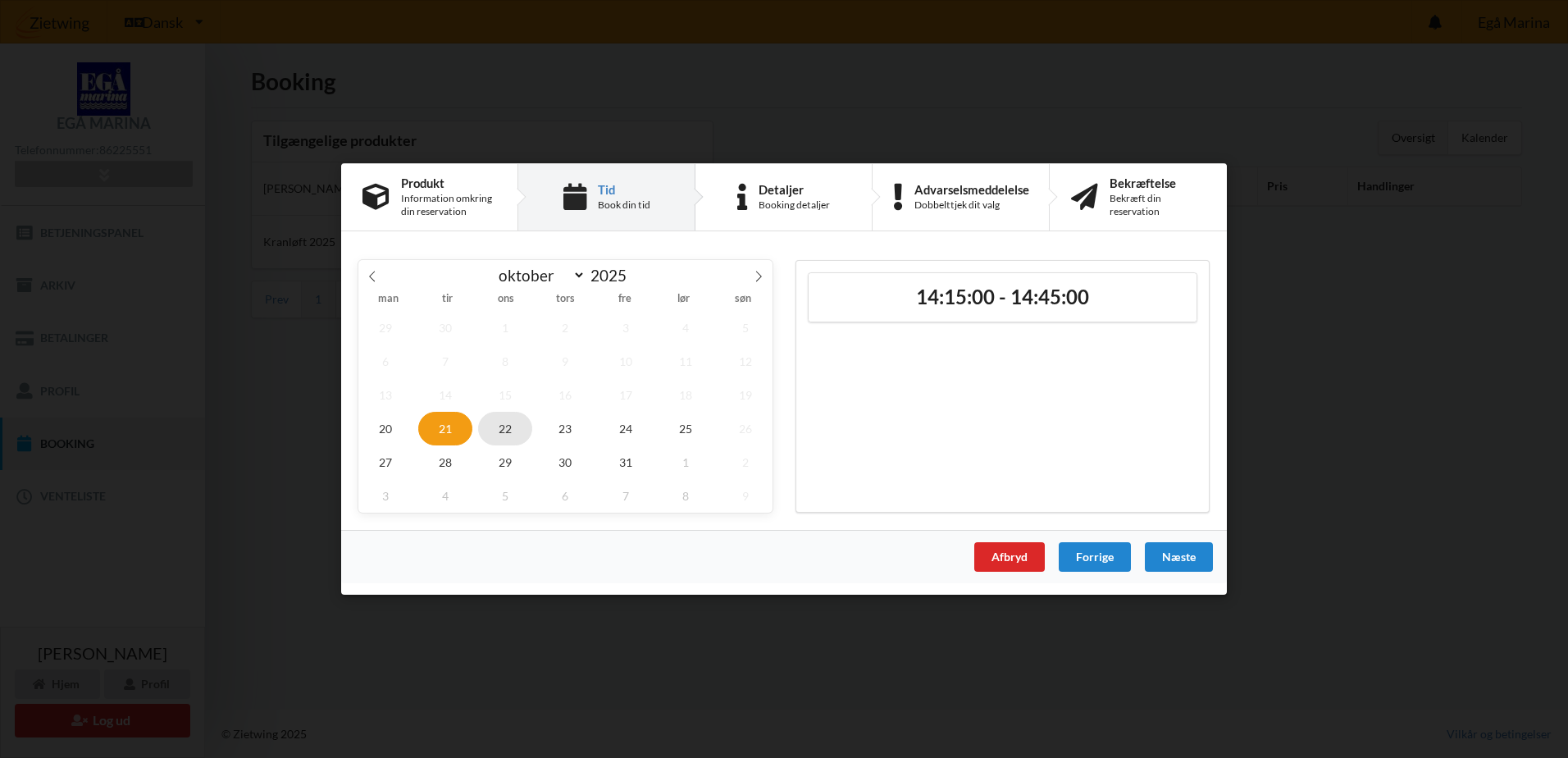
click at [515, 426] on span "22" at bounding box center [505, 428] width 54 height 33
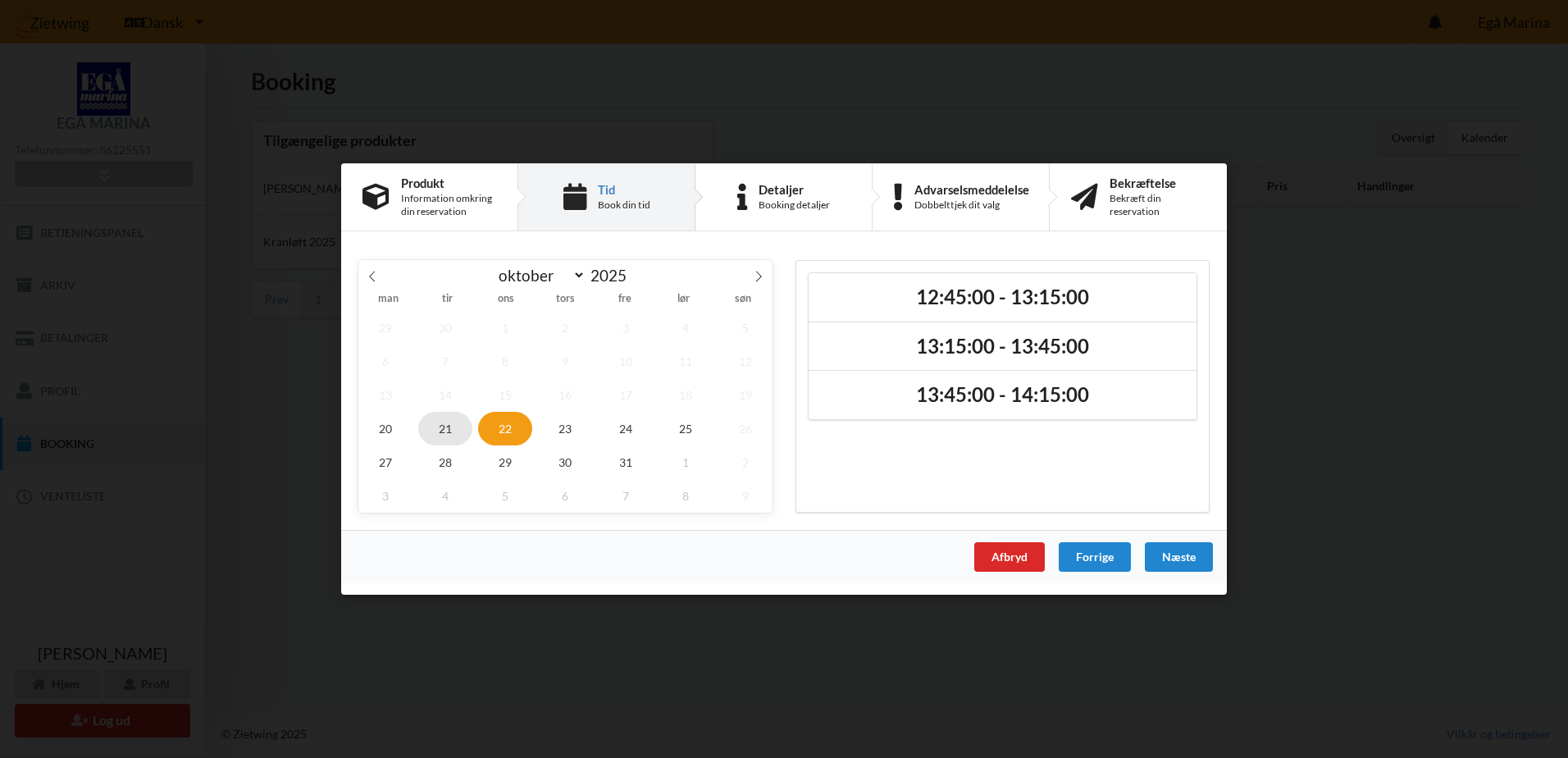
click at [463, 426] on span "21" at bounding box center [445, 428] width 54 height 33
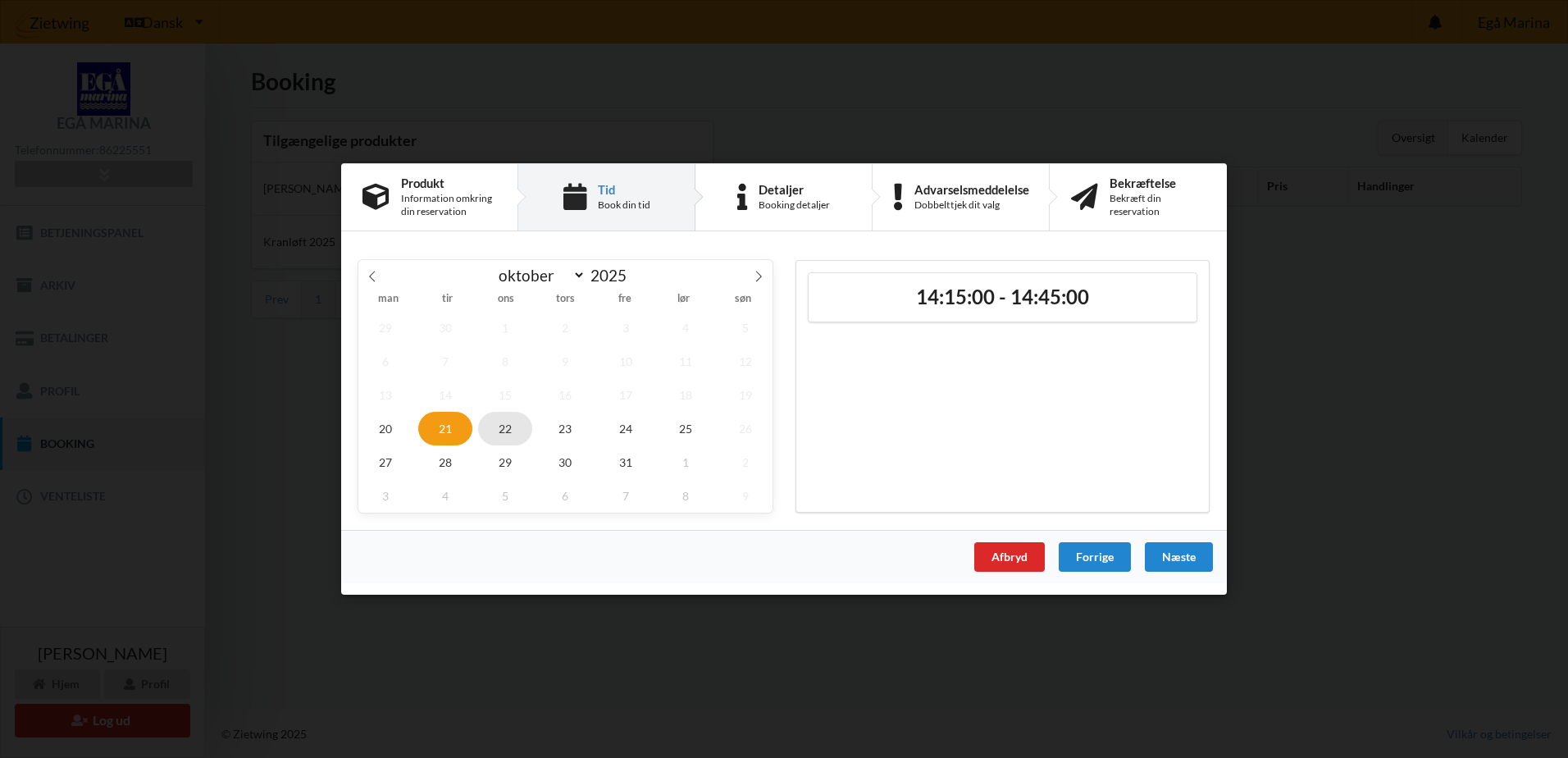
click at [497, 421] on span "22" at bounding box center [505, 428] width 54 height 33
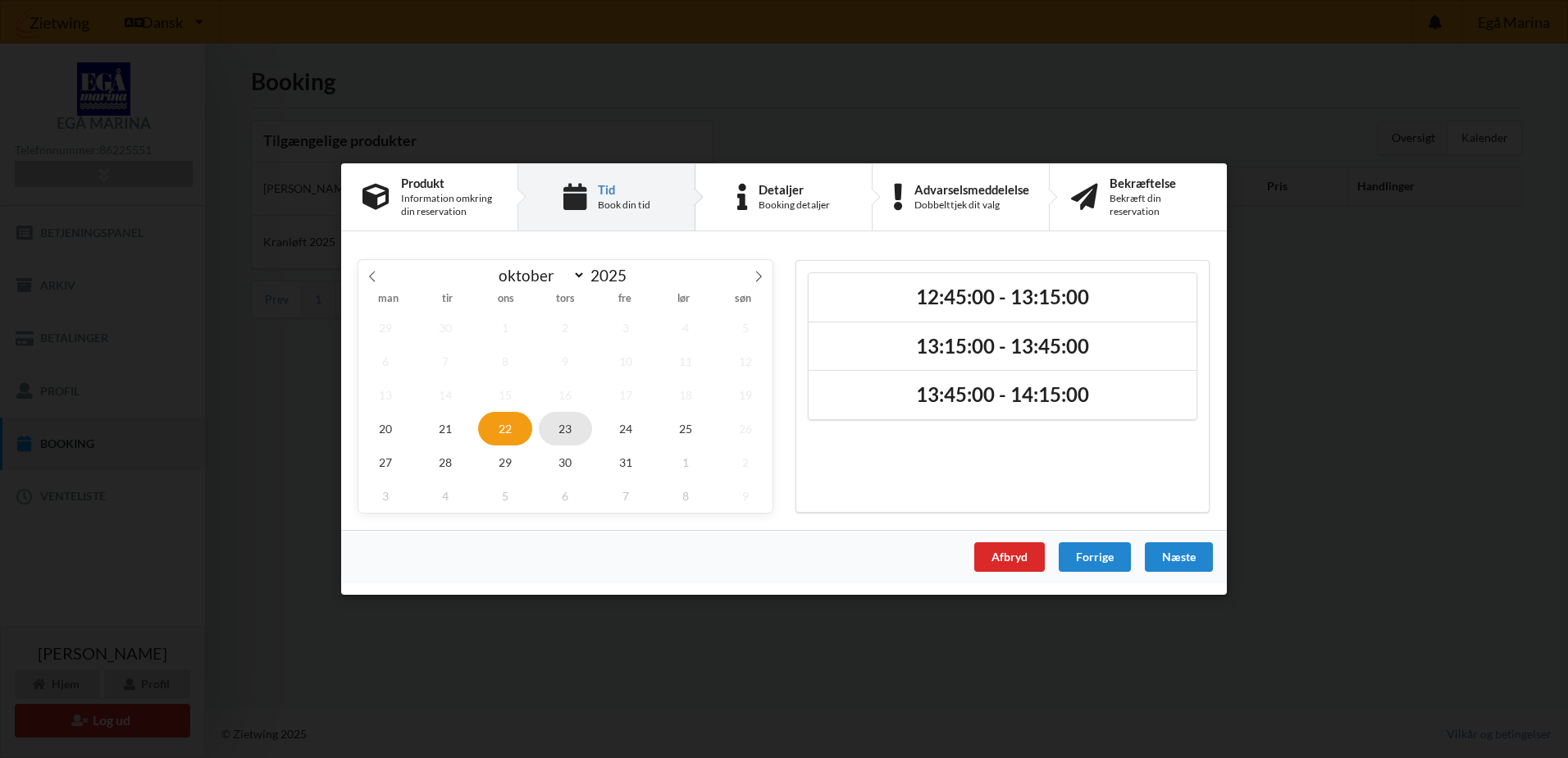
click at [585, 440] on span "23" at bounding box center [566, 428] width 54 height 33
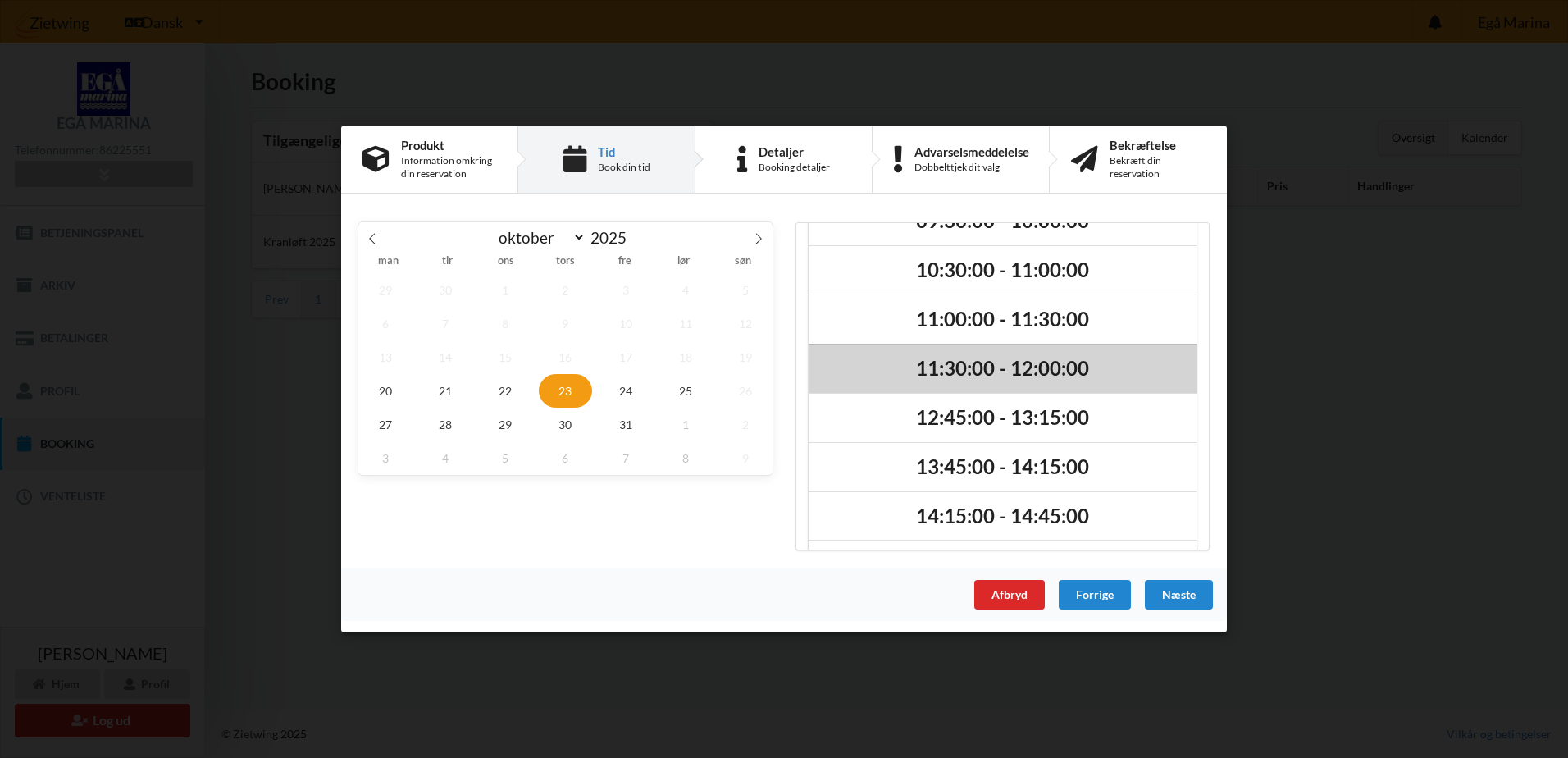
scroll to position [188, 0]
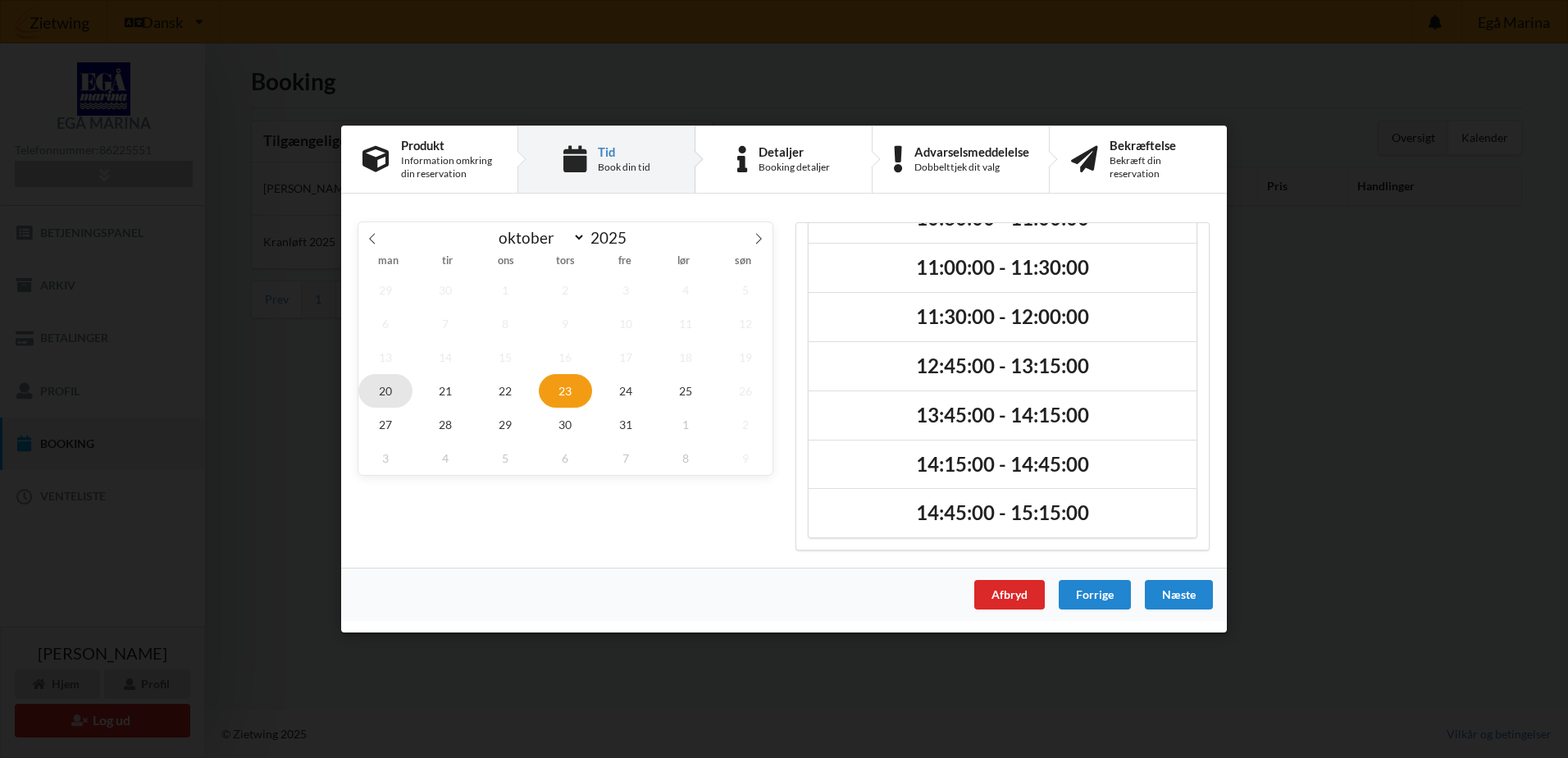
click at [411, 397] on span "20" at bounding box center [385, 391] width 54 height 33
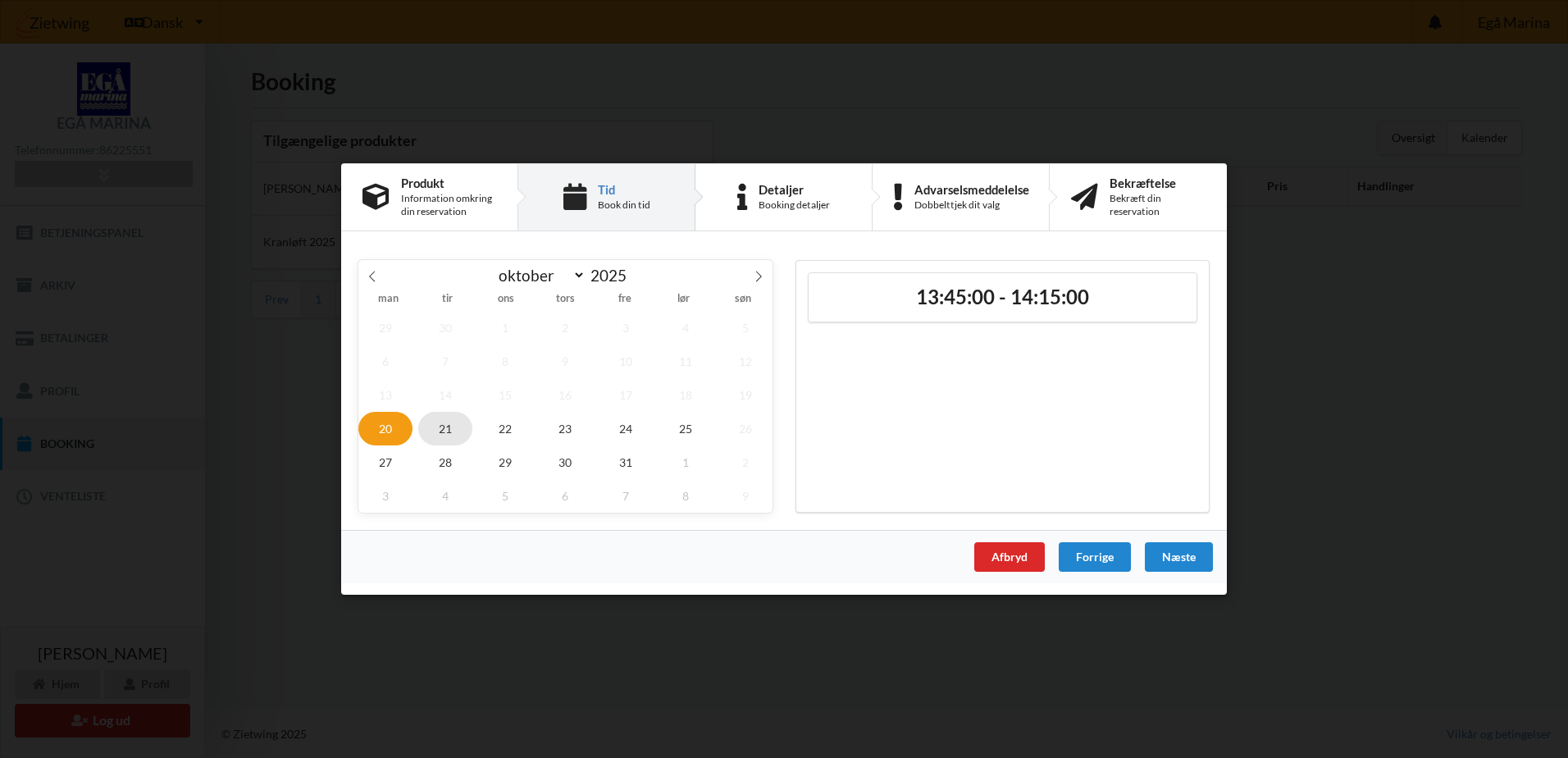
click at [459, 436] on span "21" at bounding box center [445, 428] width 54 height 33
click at [384, 428] on span "20" at bounding box center [385, 428] width 54 height 33
click at [508, 441] on span "22" at bounding box center [505, 428] width 54 height 33
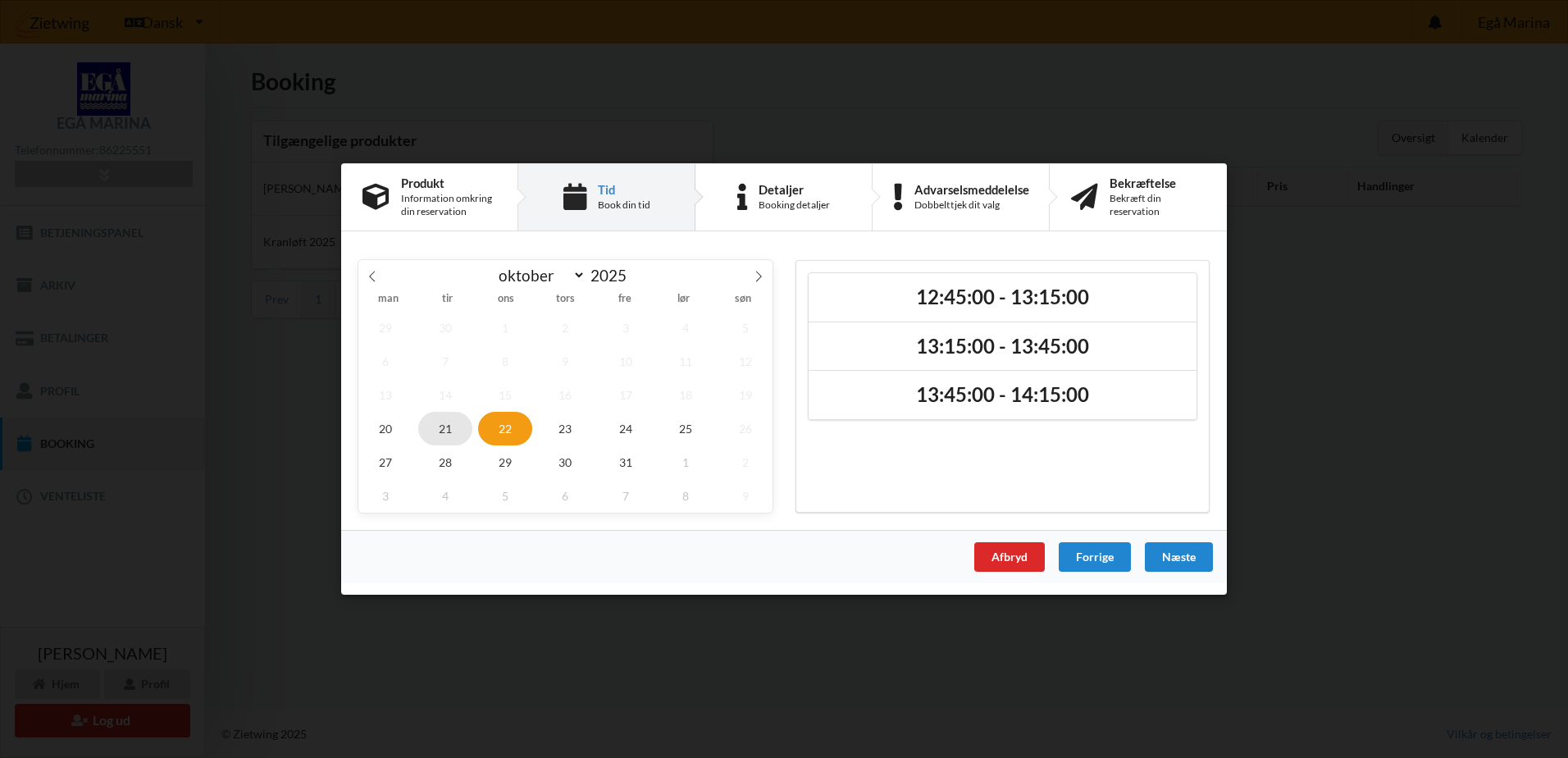
click at [431, 440] on span "21" at bounding box center [445, 428] width 54 height 33
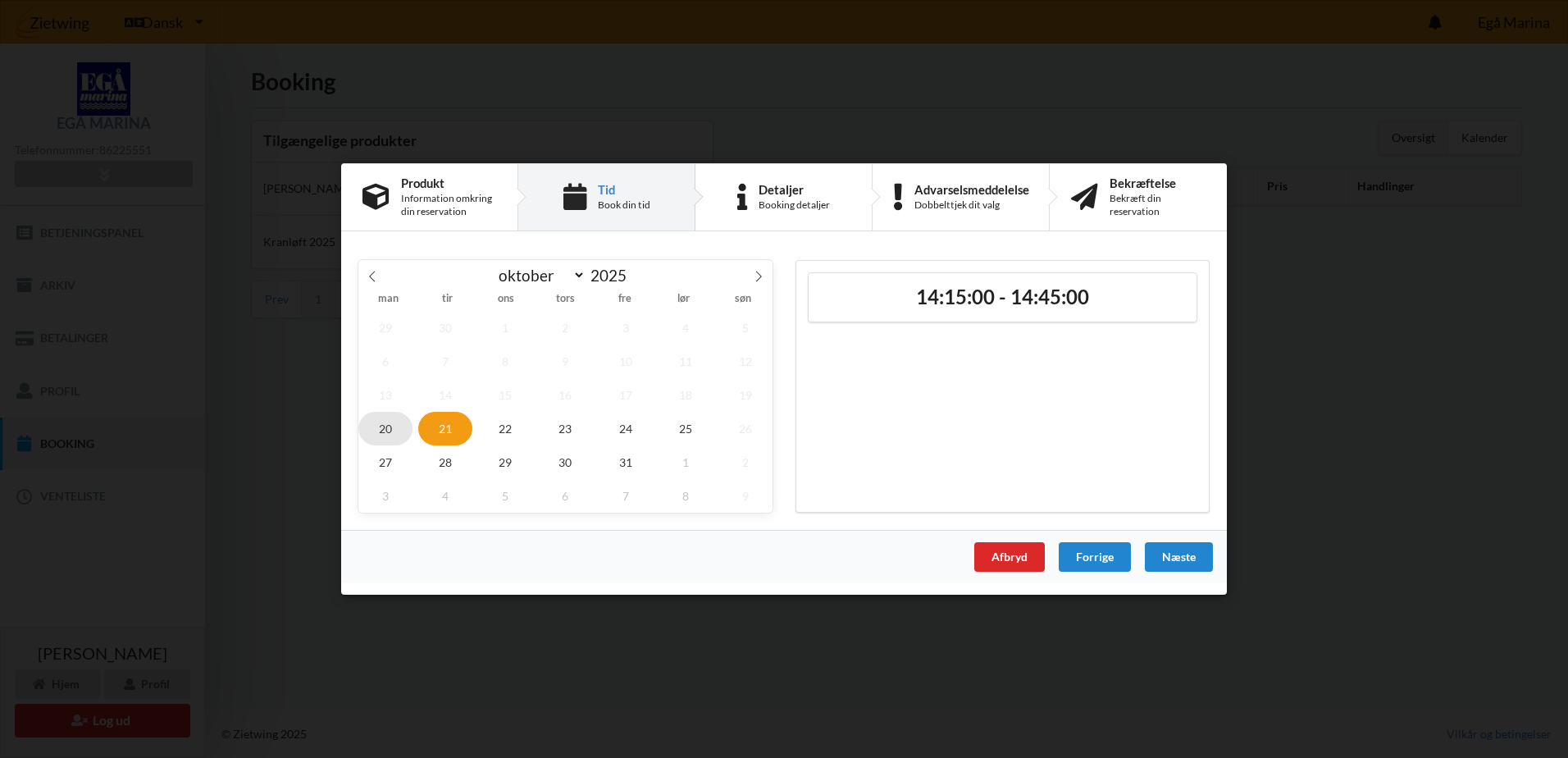
click at [387, 432] on span "20" at bounding box center [385, 428] width 54 height 33
click at [437, 436] on span "21" at bounding box center [445, 428] width 54 height 33
click at [451, 428] on span "21" at bounding box center [445, 428] width 54 height 33
click at [567, 430] on span "23" at bounding box center [566, 428] width 54 height 33
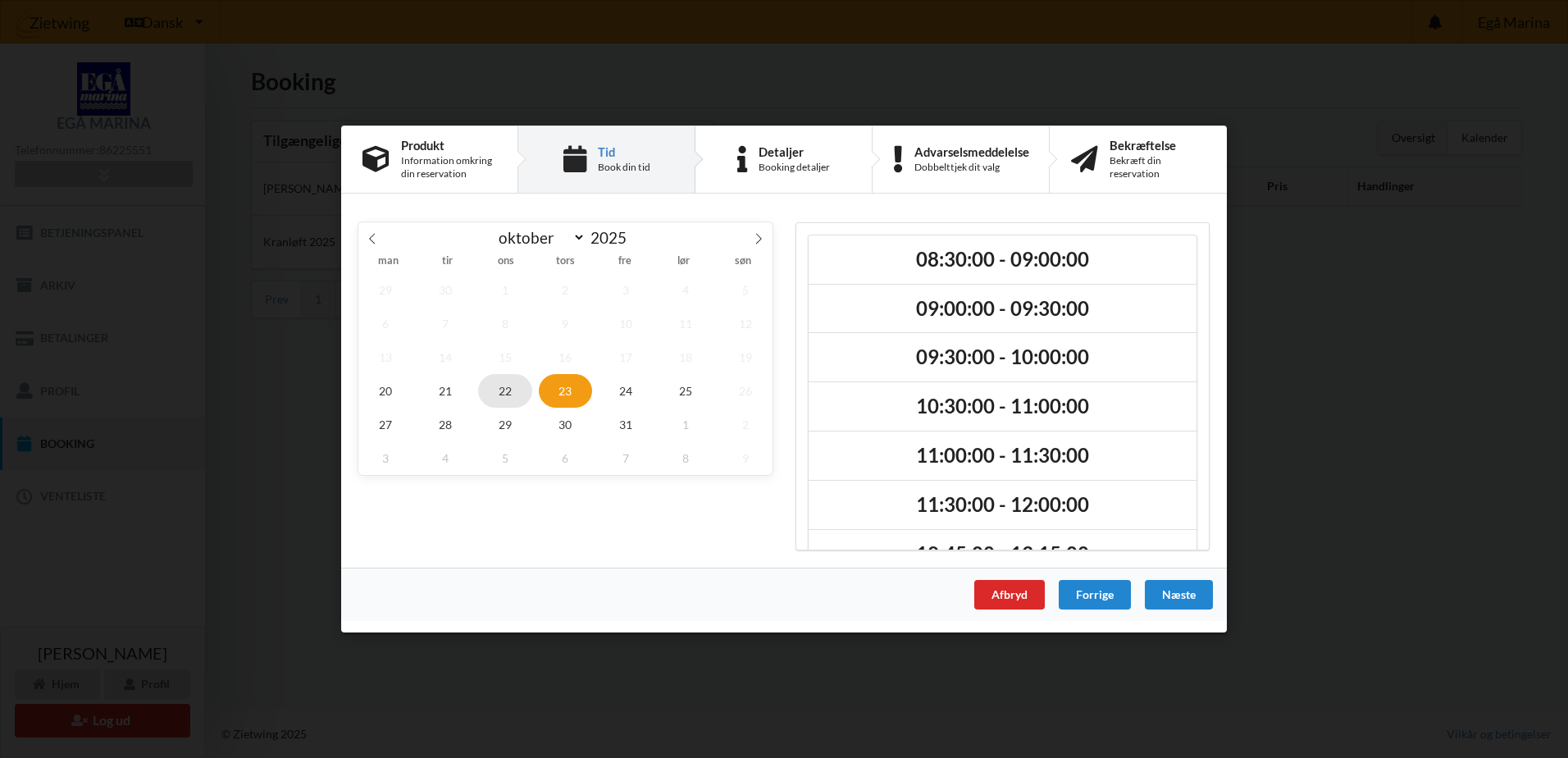
click at [506, 395] on span "22" at bounding box center [505, 391] width 54 height 33
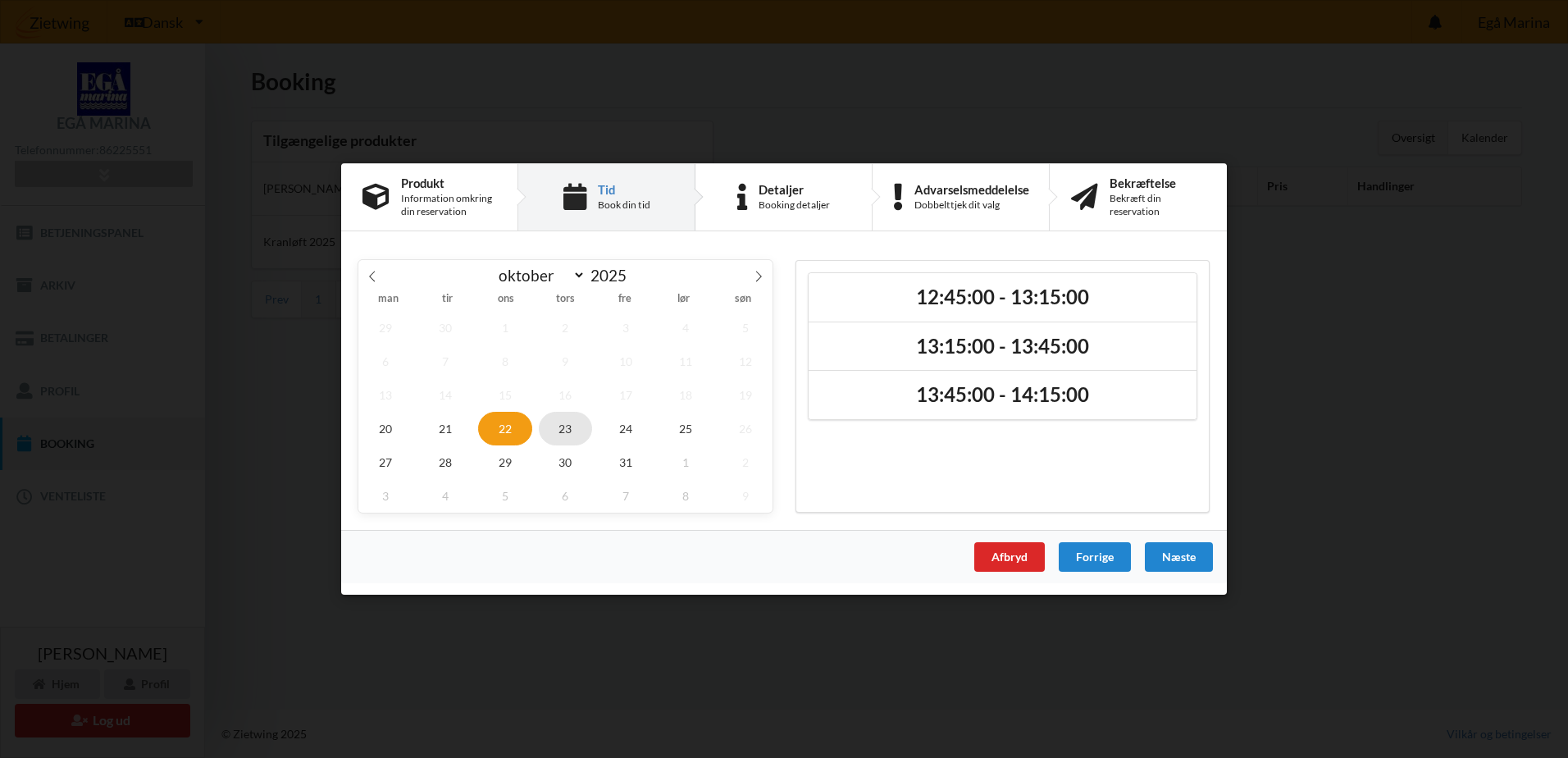
click at [566, 430] on span "23" at bounding box center [566, 428] width 54 height 33
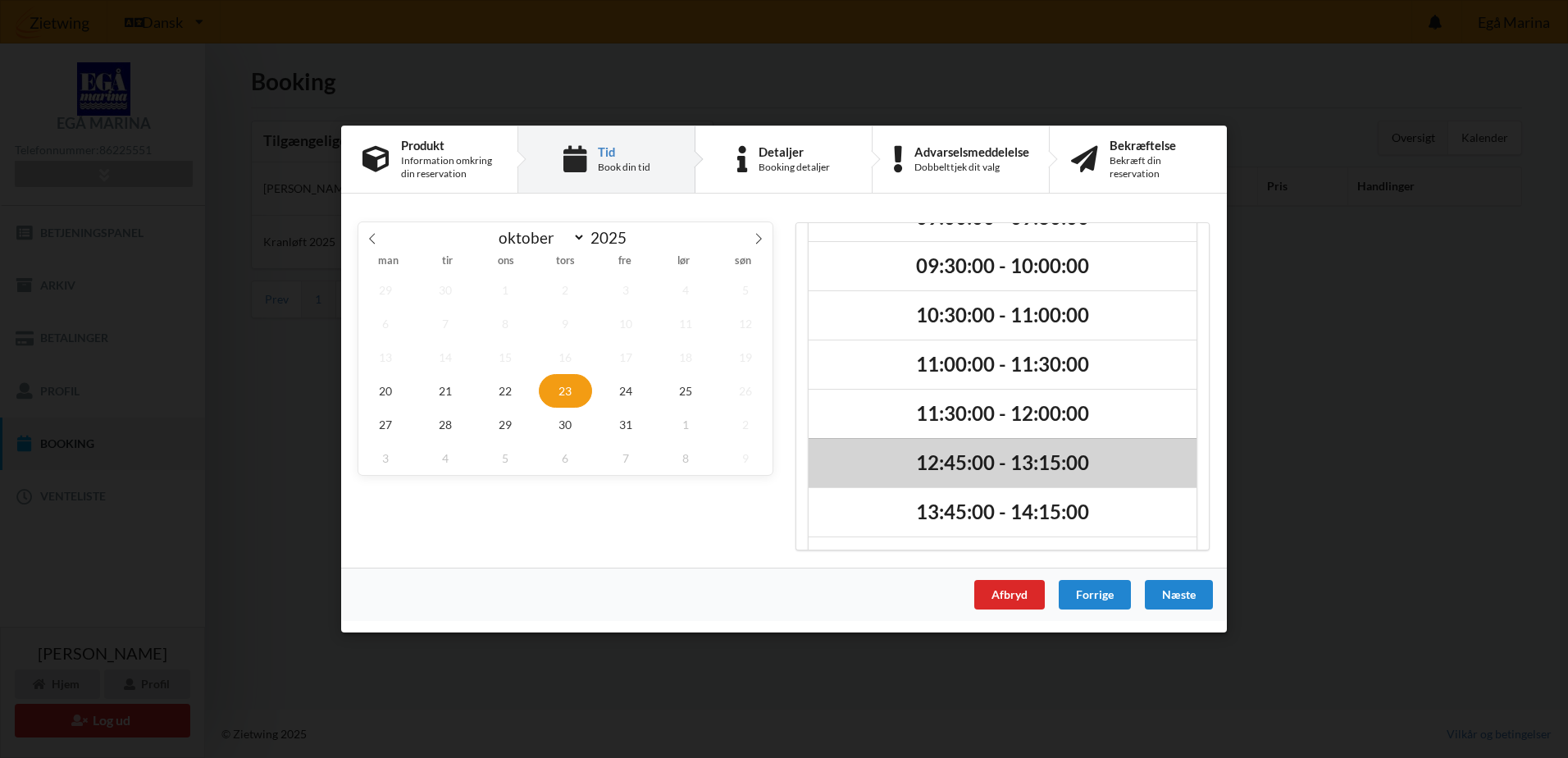
scroll to position [188, 0]
